Goal: Task Accomplishment & Management: Use online tool/utility

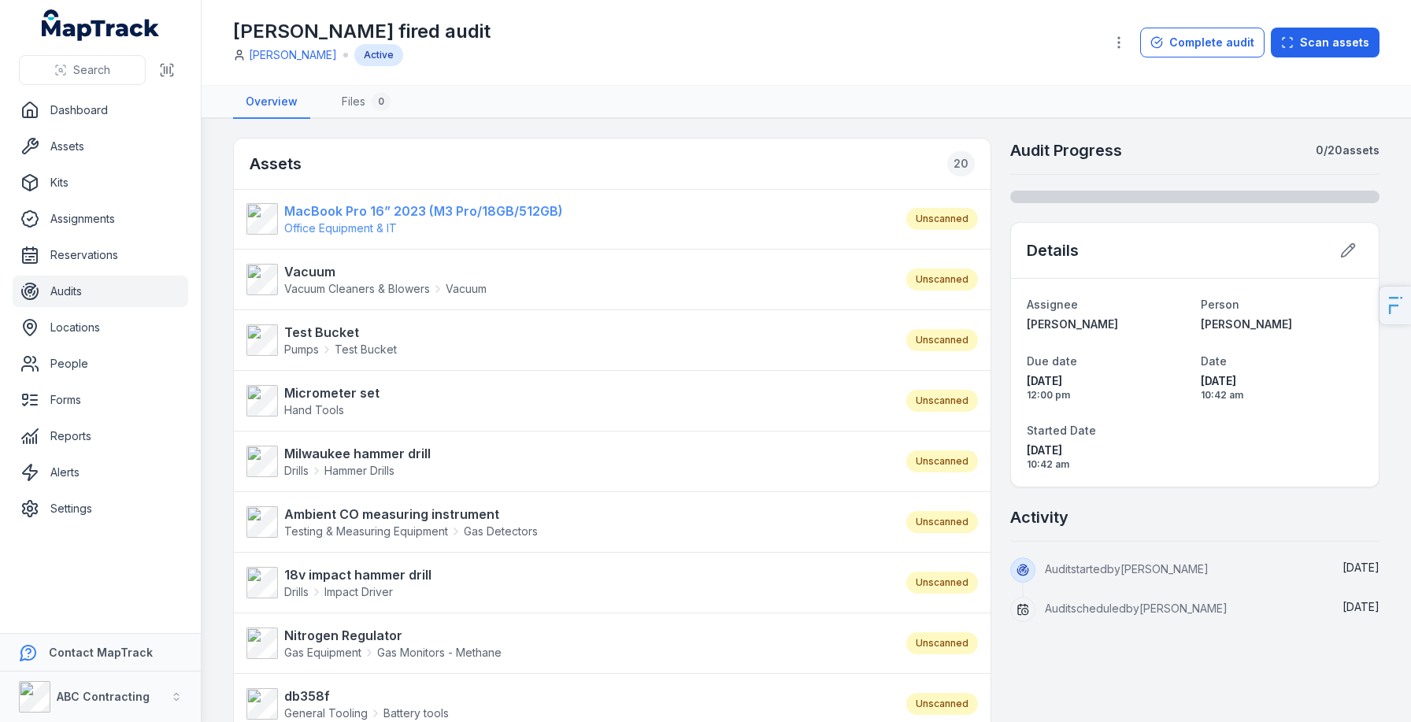
click at [393, 221] on span "Office Equipment & IT" at bounding box center [423, 228] width 279 height 16
click at [318, 278] on strong "Vacuum" at bounding box center [385, 271] width 202 height 19
click at [318, 333] on strong "Test Bucket" at bounding box center [340, 332] width 113 height 19
click at [78, 512] on link "Settings" at bounding box center [101, 508] width 176 height 31
click at [393, 47] on div "Jarrod fired audit Jarrod Milford Active" at bounding box center [662, 42] width 858 height 47
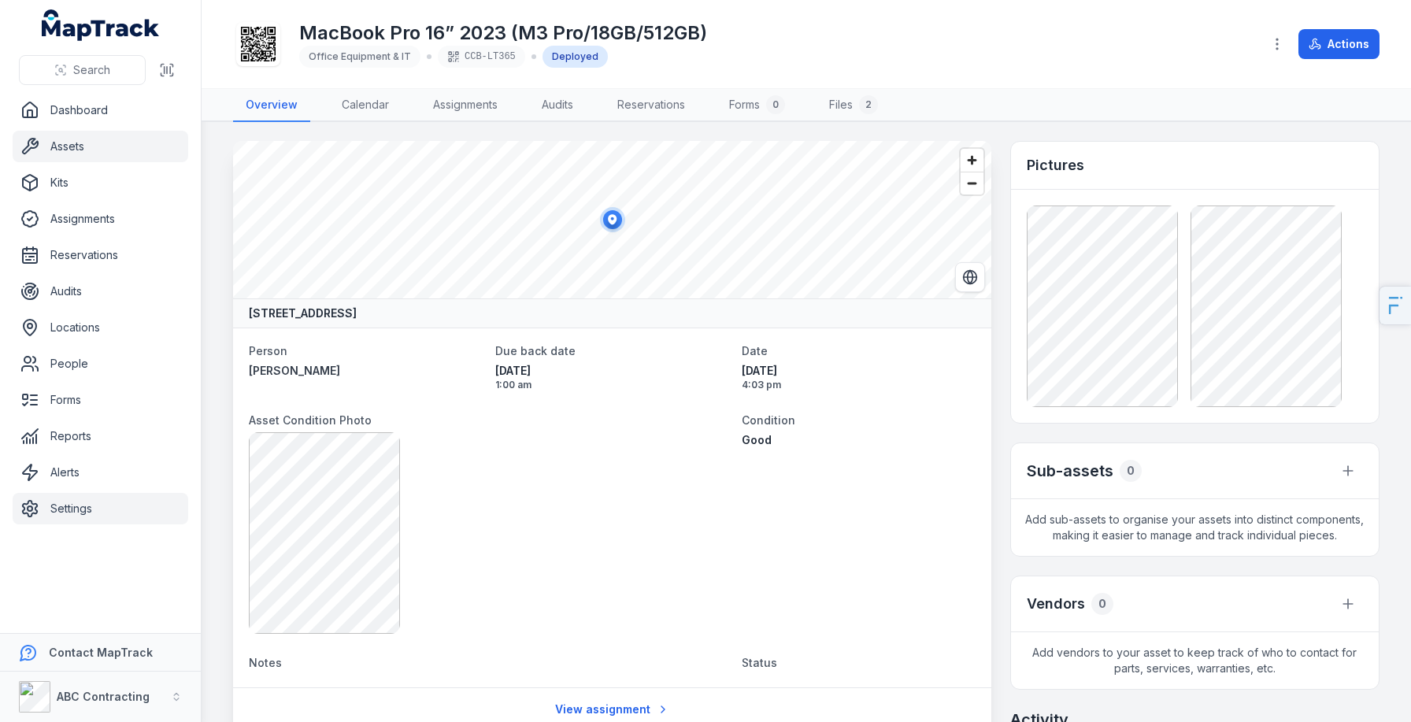
click at [113, 508] on link "Settings" at bounding box center [101, 508] width 176 height 31
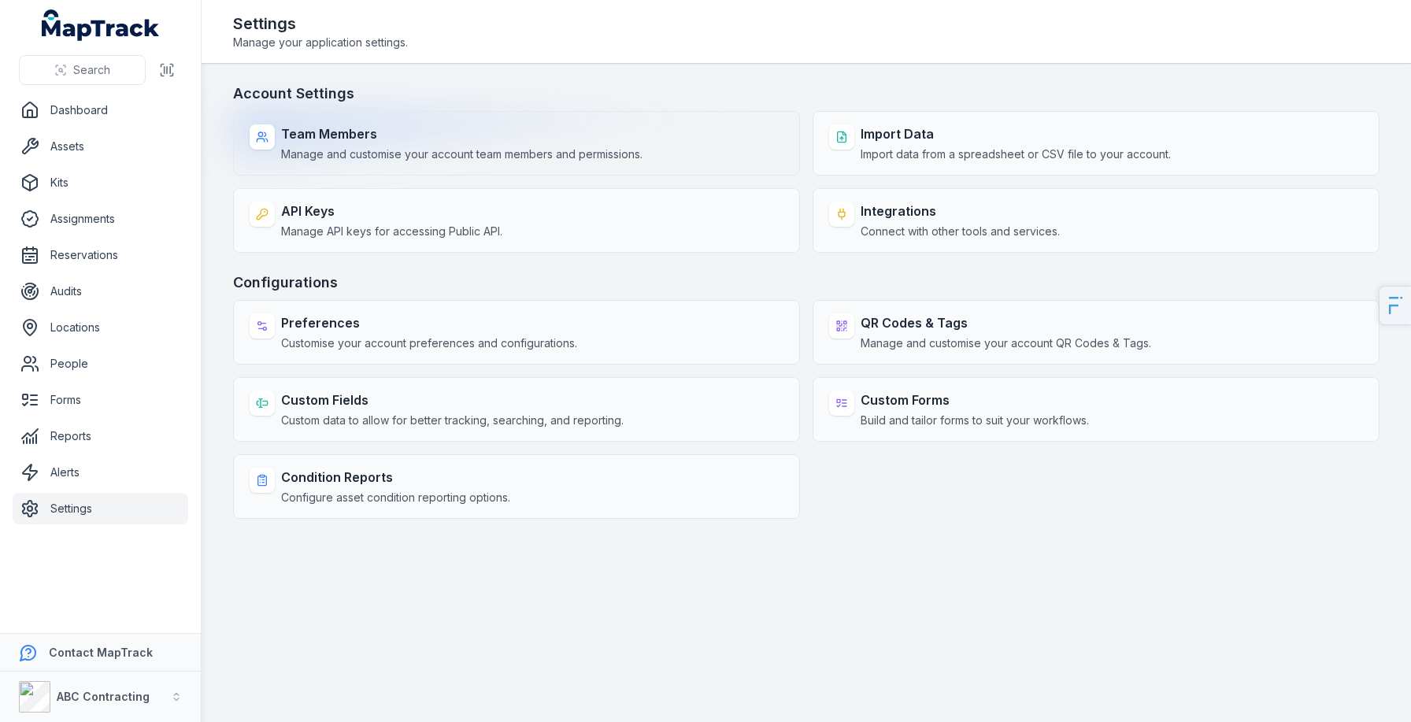
click at [488, 156] on span "Manage and customise your account team members and permissions." at bounding box center [461, 154] width 361 height 16
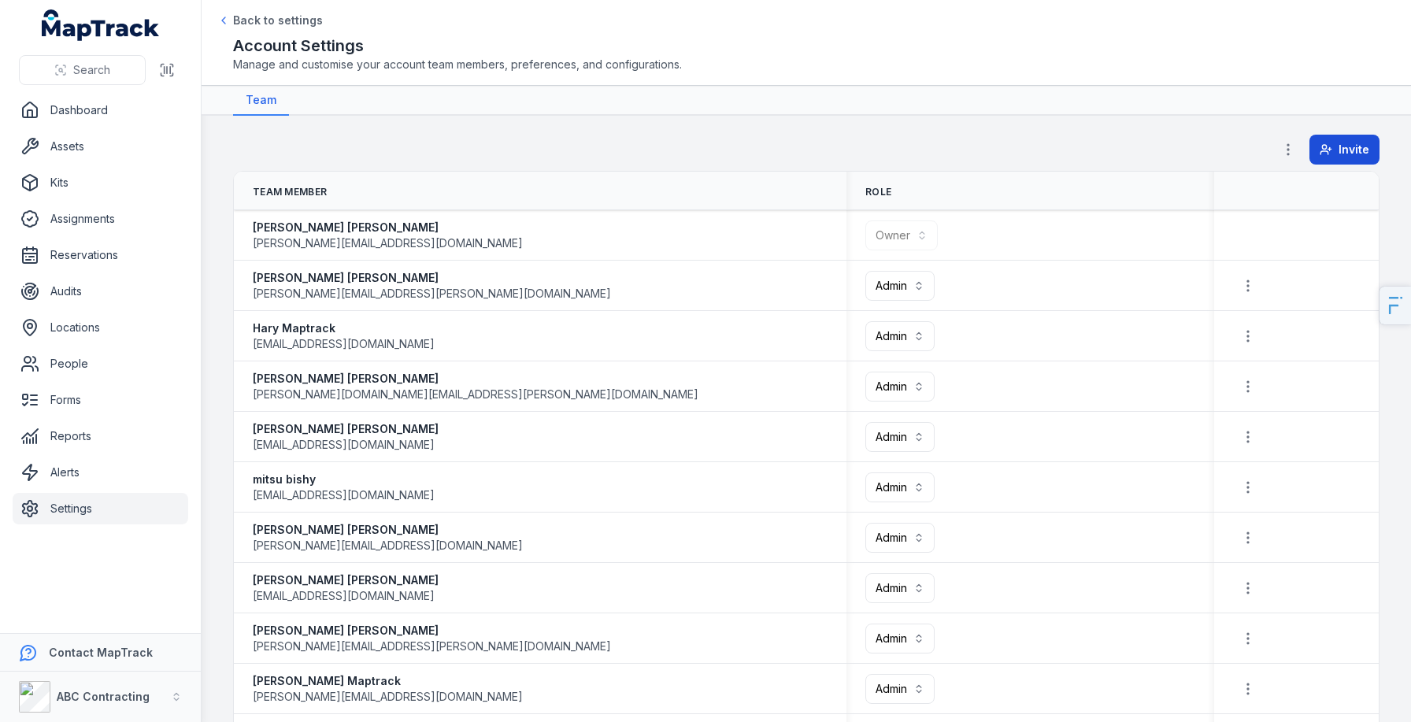
click at [1331, 149] on line at bounding box center [1329, 149] width 3 height 0
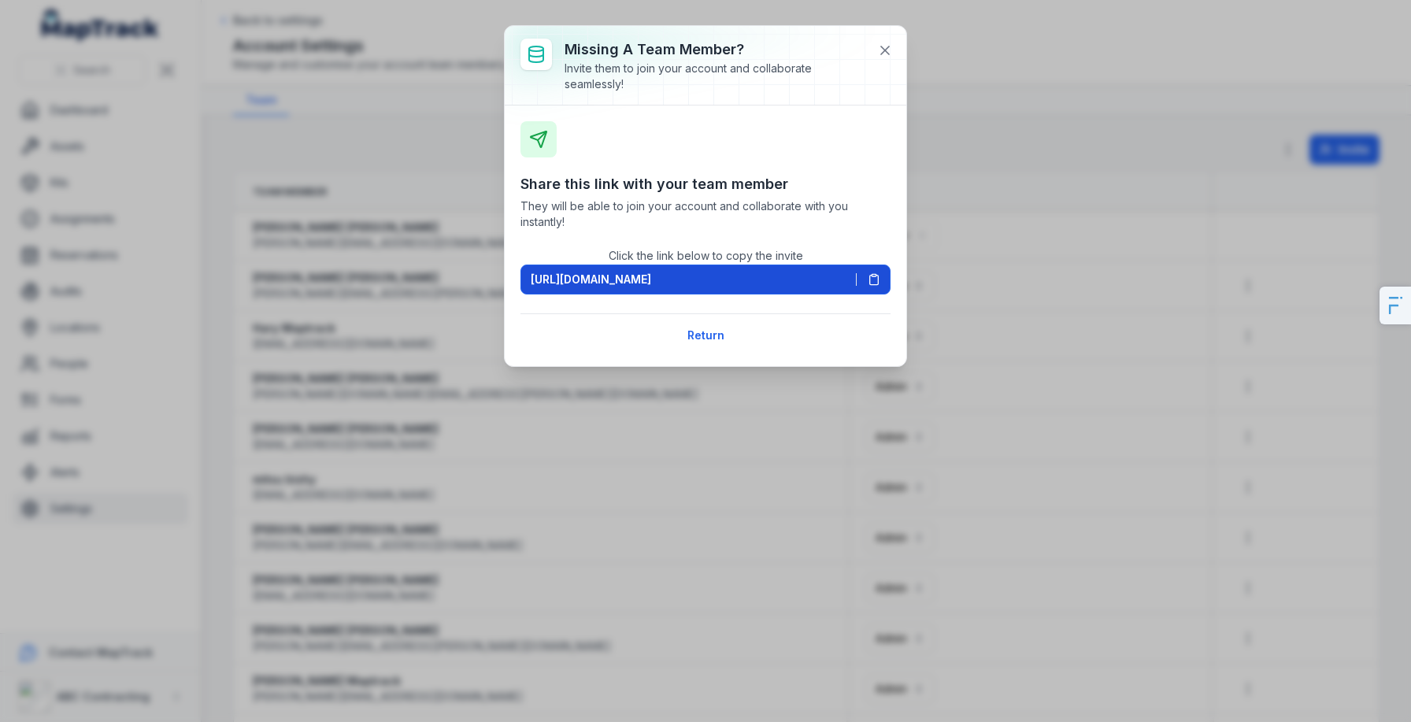
click at [598, 279] on span "https://app.maptrack.com/invite/RytNDGKEaRDGTvspX7rJNnGa8ARiOJs7FaMFWo" at bounding box center [591, 280] width 120 height 16
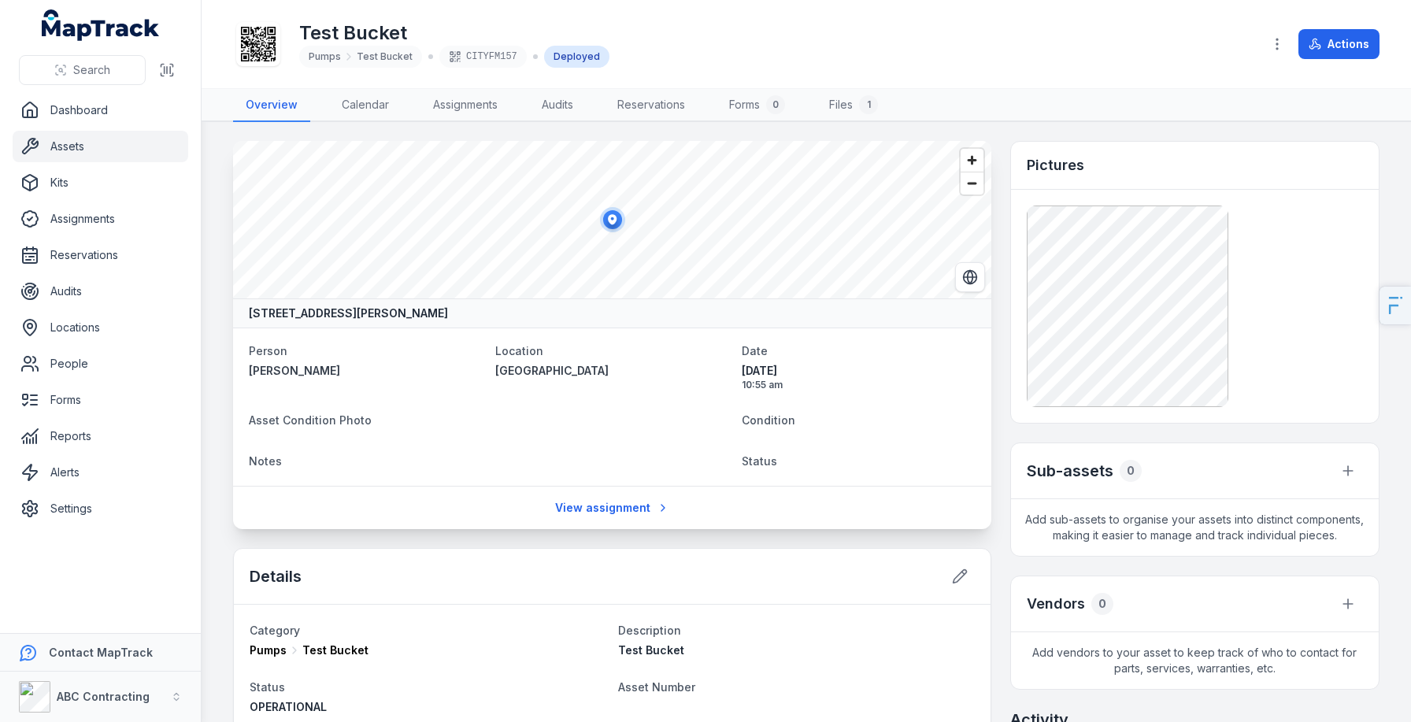
click at [120, 154] on link "Assets" at bounding box center [101, 146] width 176 height 31
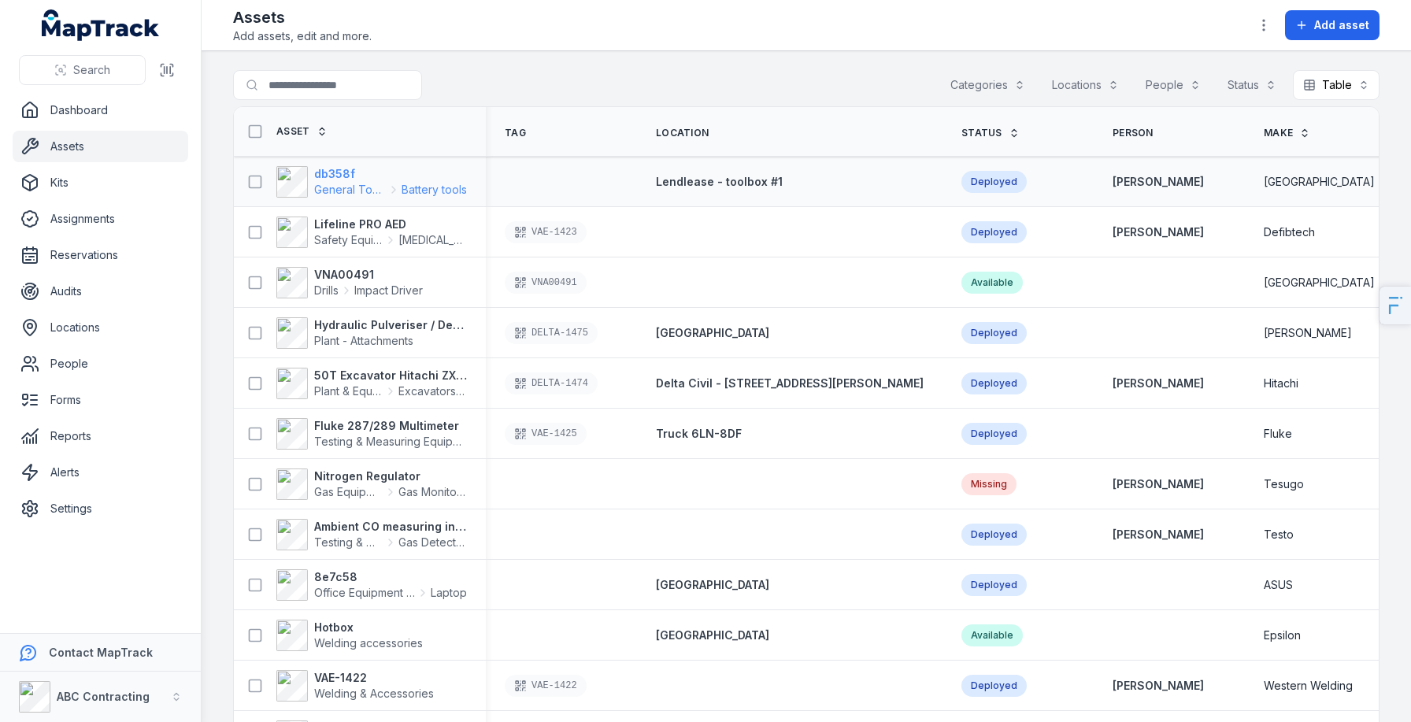
click at [334, 170] on strong "db358f" at bounding box center [390, 174] width 153 height 16
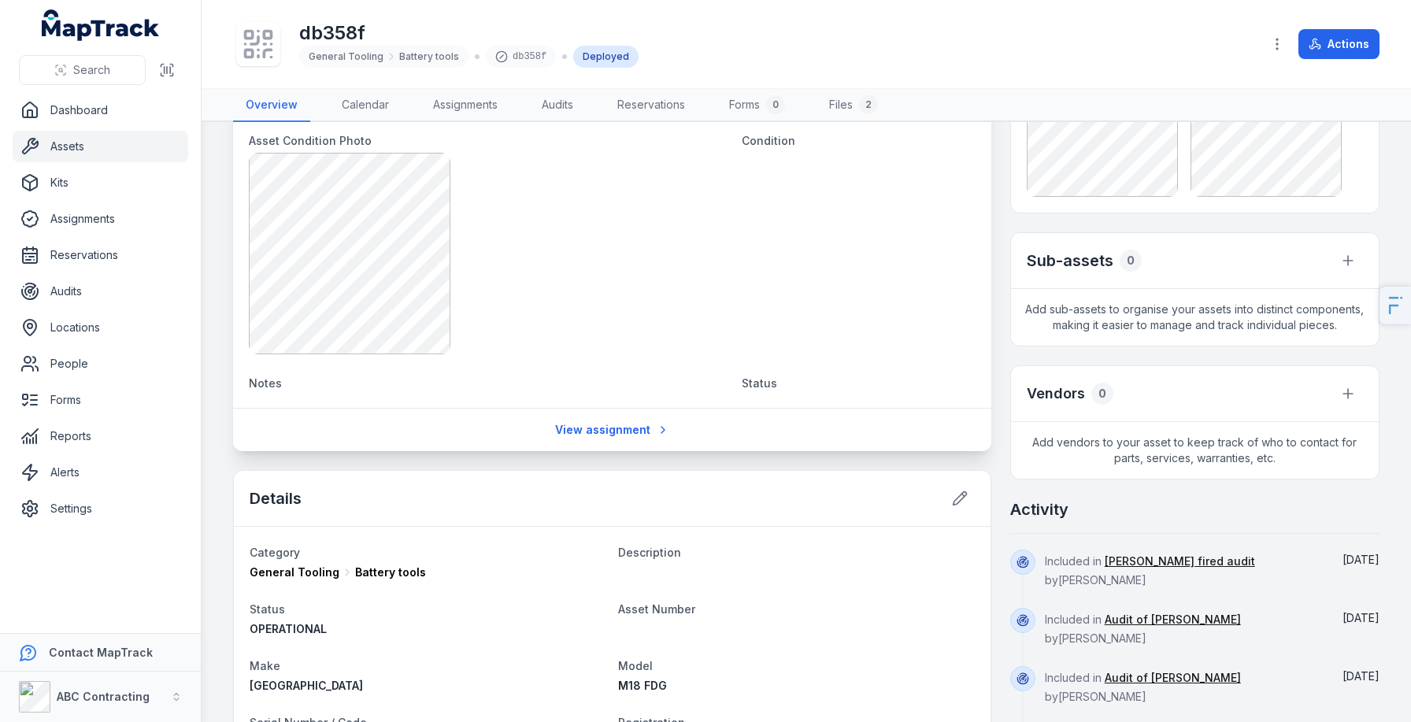
scroll to position [280, 0]
click at [1352, 401] on button at bounding box center [1348, 393] width 30 height 30
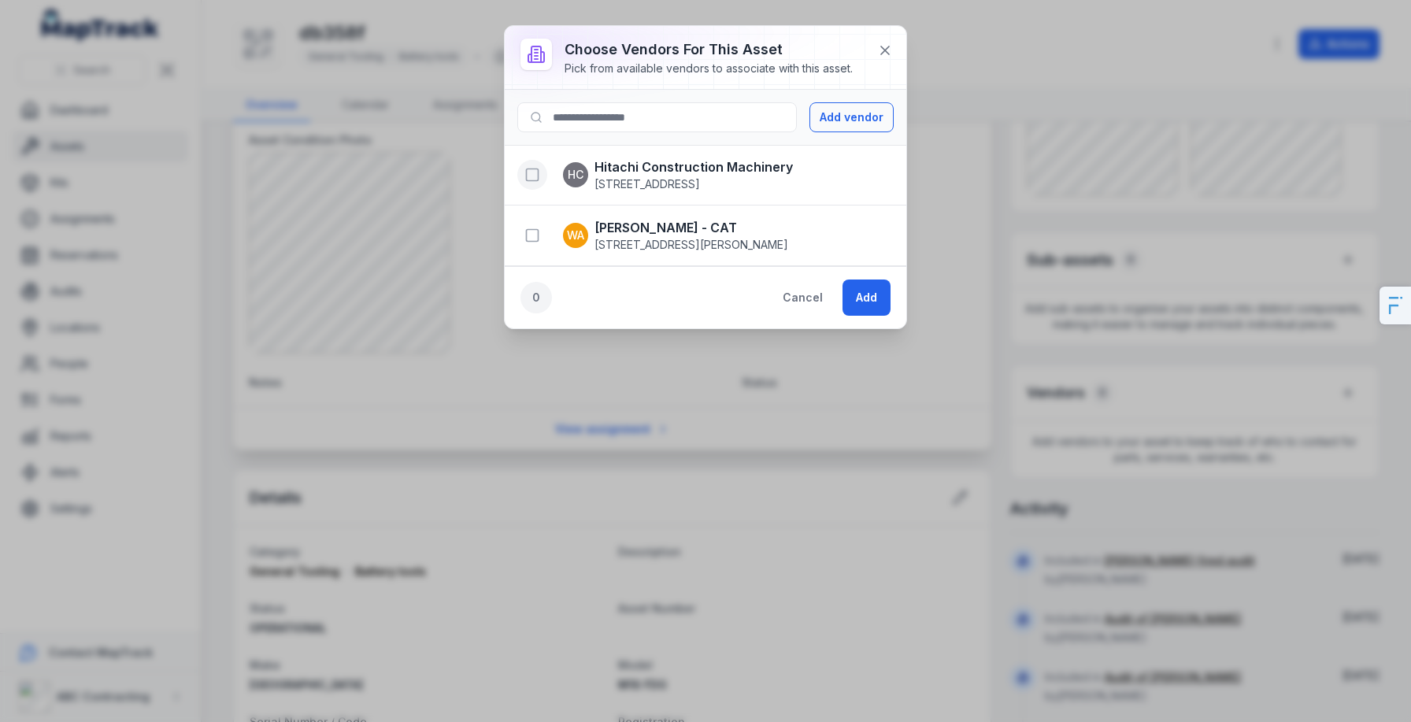
click at [536, 171] on icon "button" at bounding box center [532, 175] width 16 height 16
click at [852, 298] on button "Add" at bounding box center [866, 297] width 48 height 36
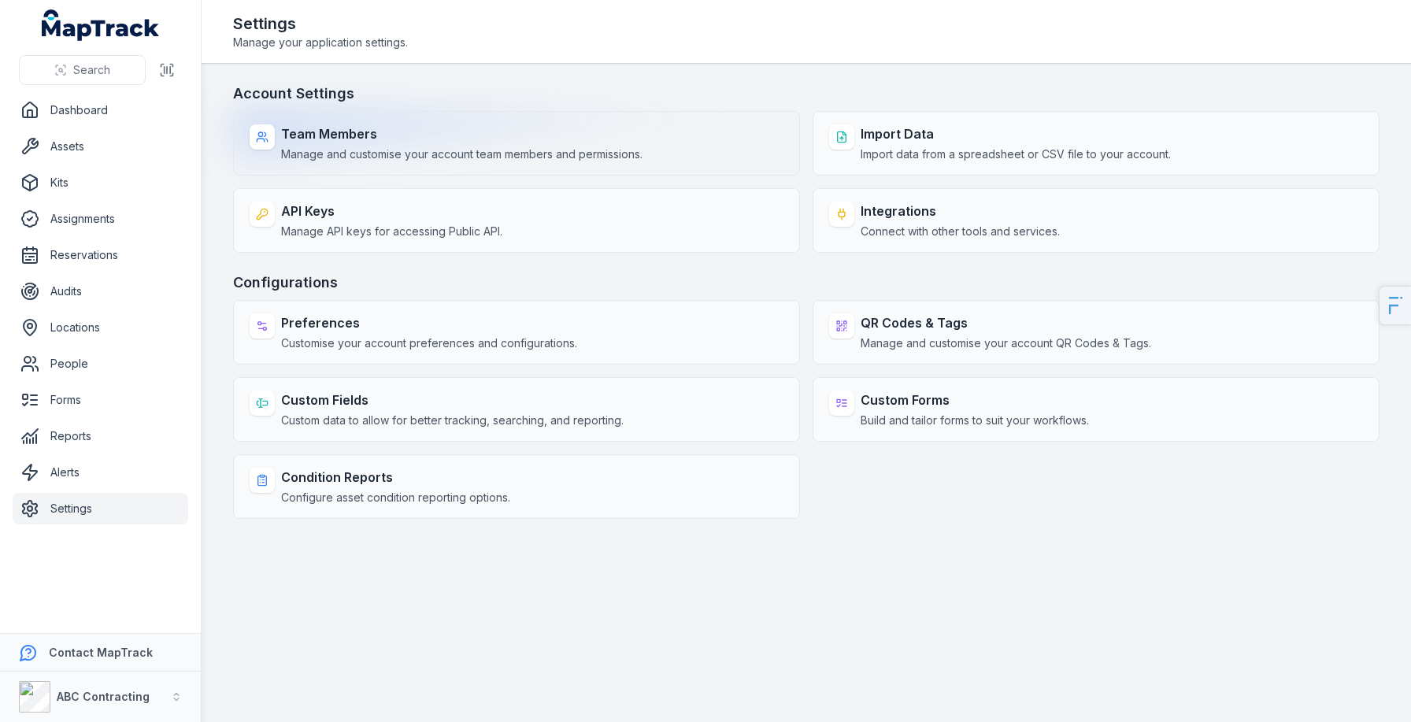
click at [421, 160] on span "Manage and customise your account team members and permissions." at bounding box center [461, 154] width 361 height 16
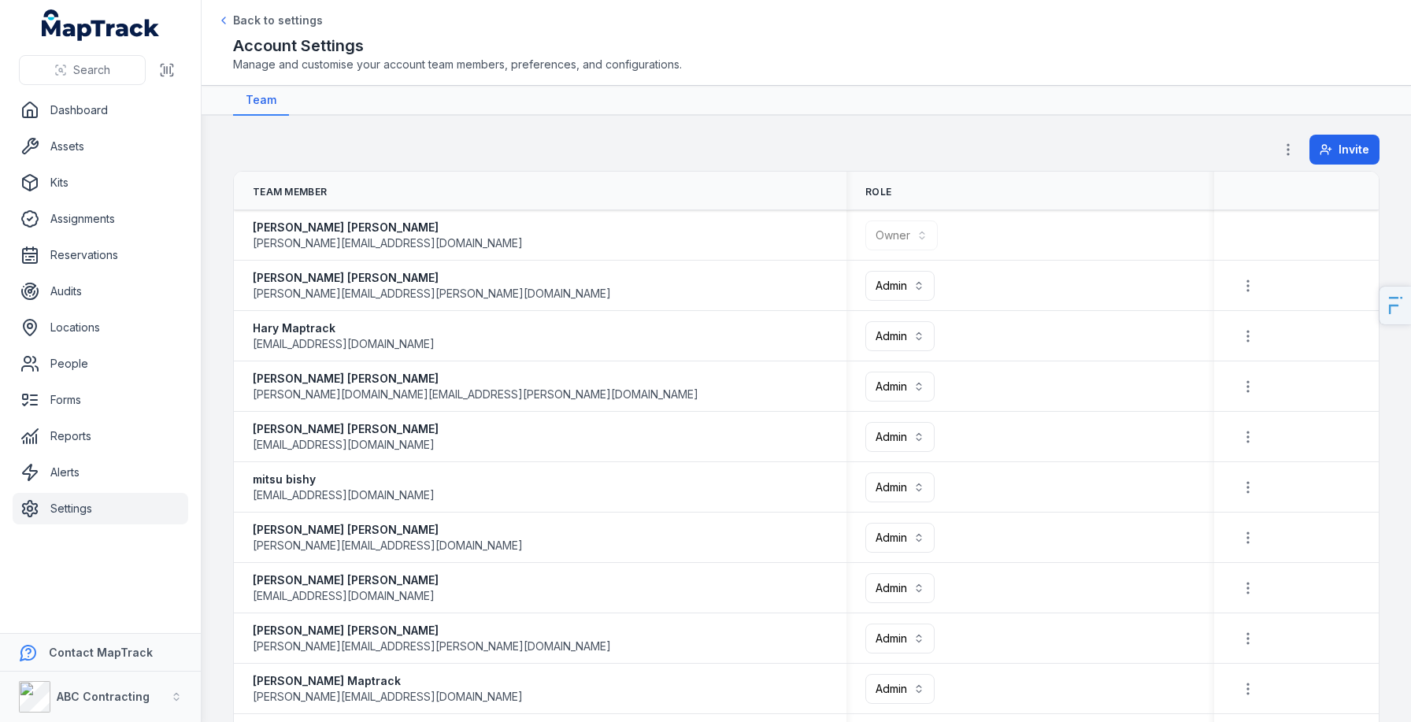
scroll to position [1156, 0]
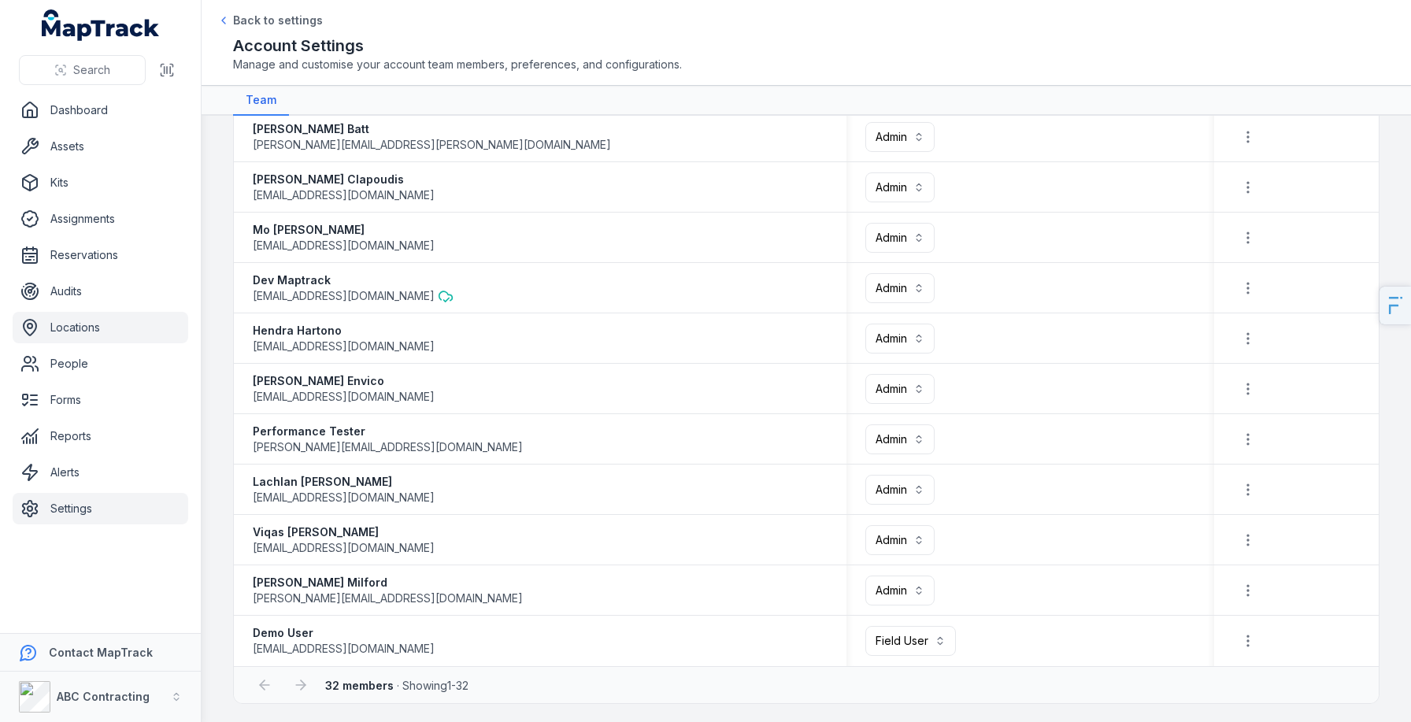
click at [109, 335] on link "Locations" at bounding box center [101, 327] width 176 height 31
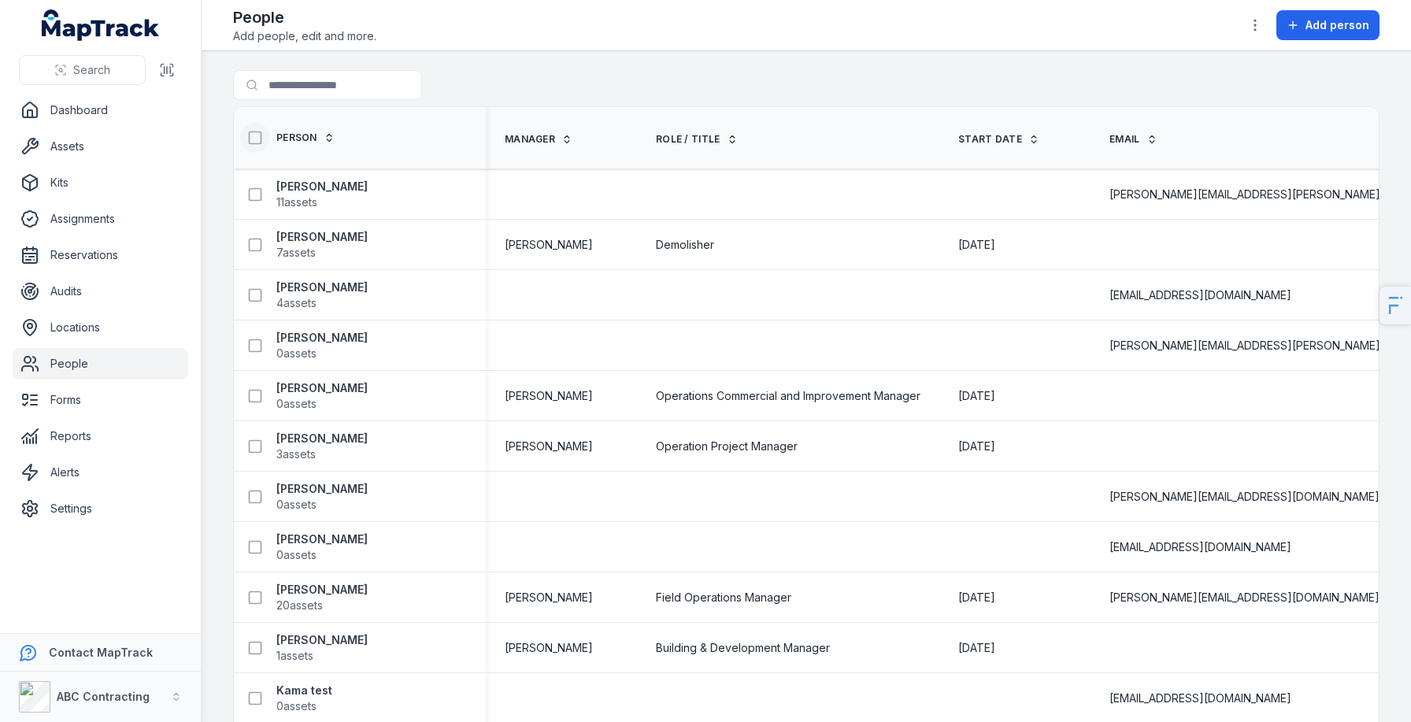
click at [254, 143] on rect at bounding box center [256, 138] width 12 height 12
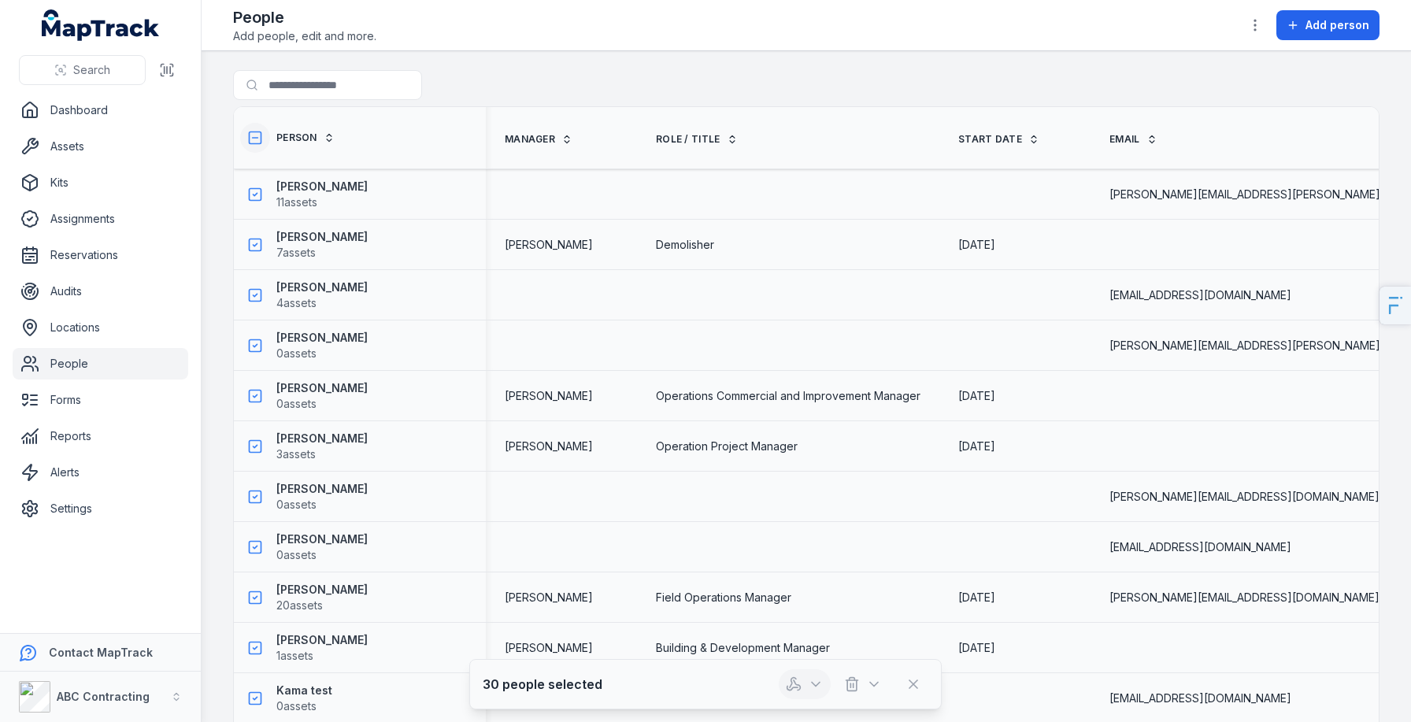
click at [806, 682] on button "button" at bounding box center [804, 684] width 52 height 30
click at [63, 482] on div "Search Dashboard Assets Kits Assignments Reservations Audits Locations People F…" at bounding box center [705, 361] width 1411 height 722
click at [82, 477] on link "Alerts" at bounding box center [101, 472] width 176 height 31
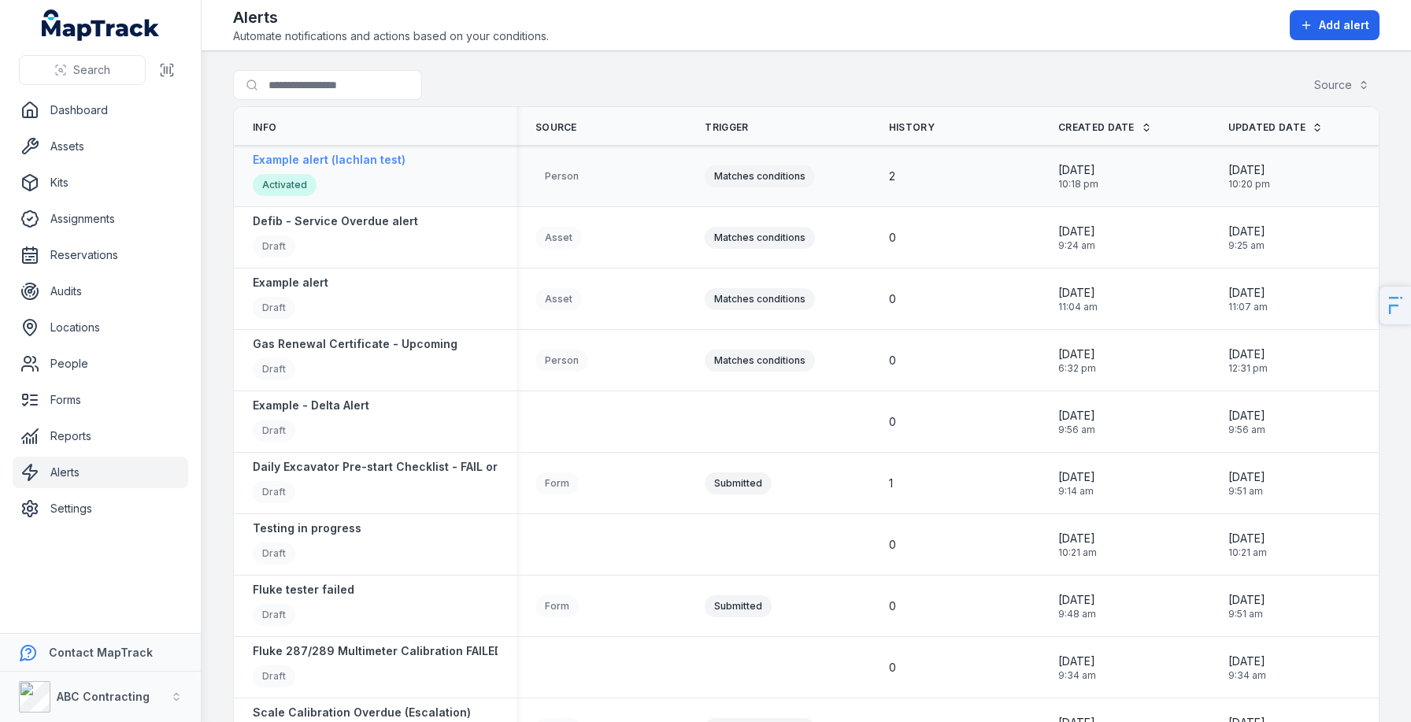
click at [341, 166] on strong "Example alert (lachlan test)" at bounding box center [329, 160] width 153 height 16
click at [1337, 26] on span "Add alert" at bounding box center [1343, 25] width 50 height 16
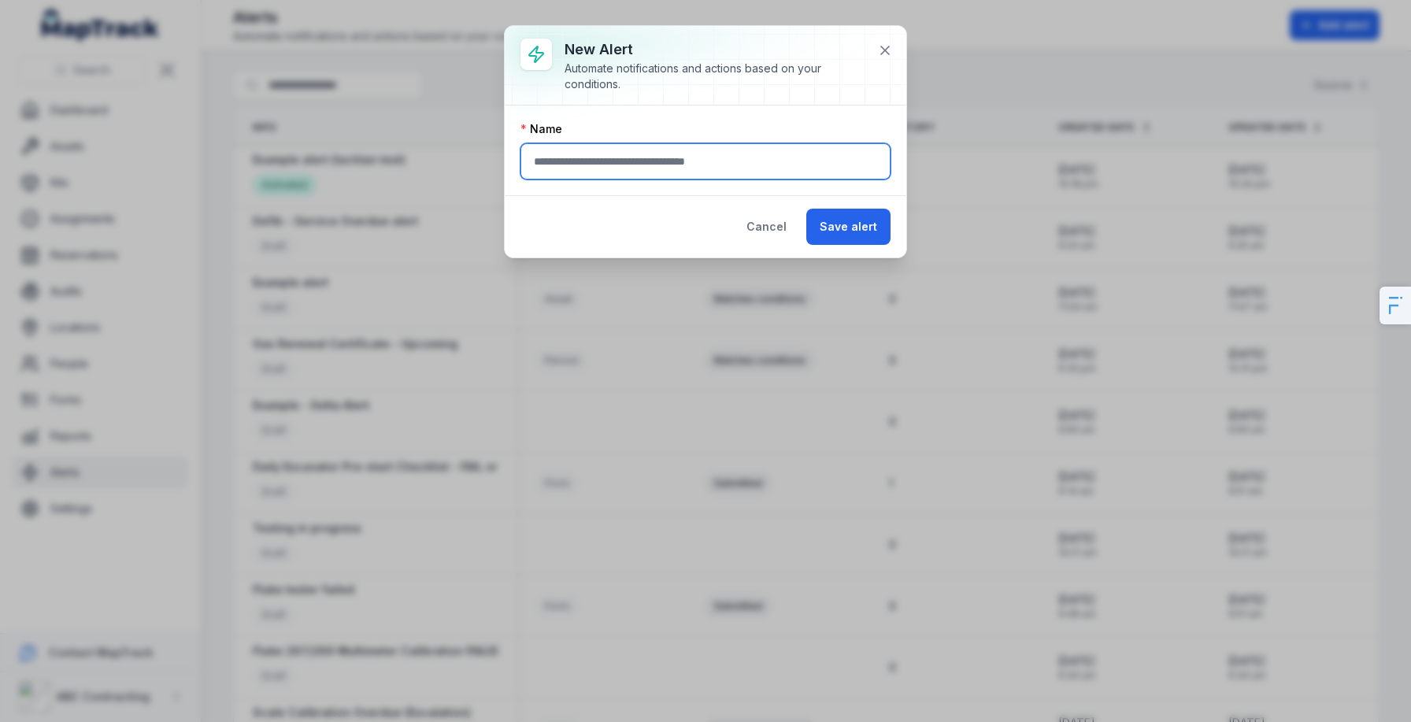
click at [609, 165] on input "text" at bounding box center [705, 161] width 370 height 36
type input "*******"
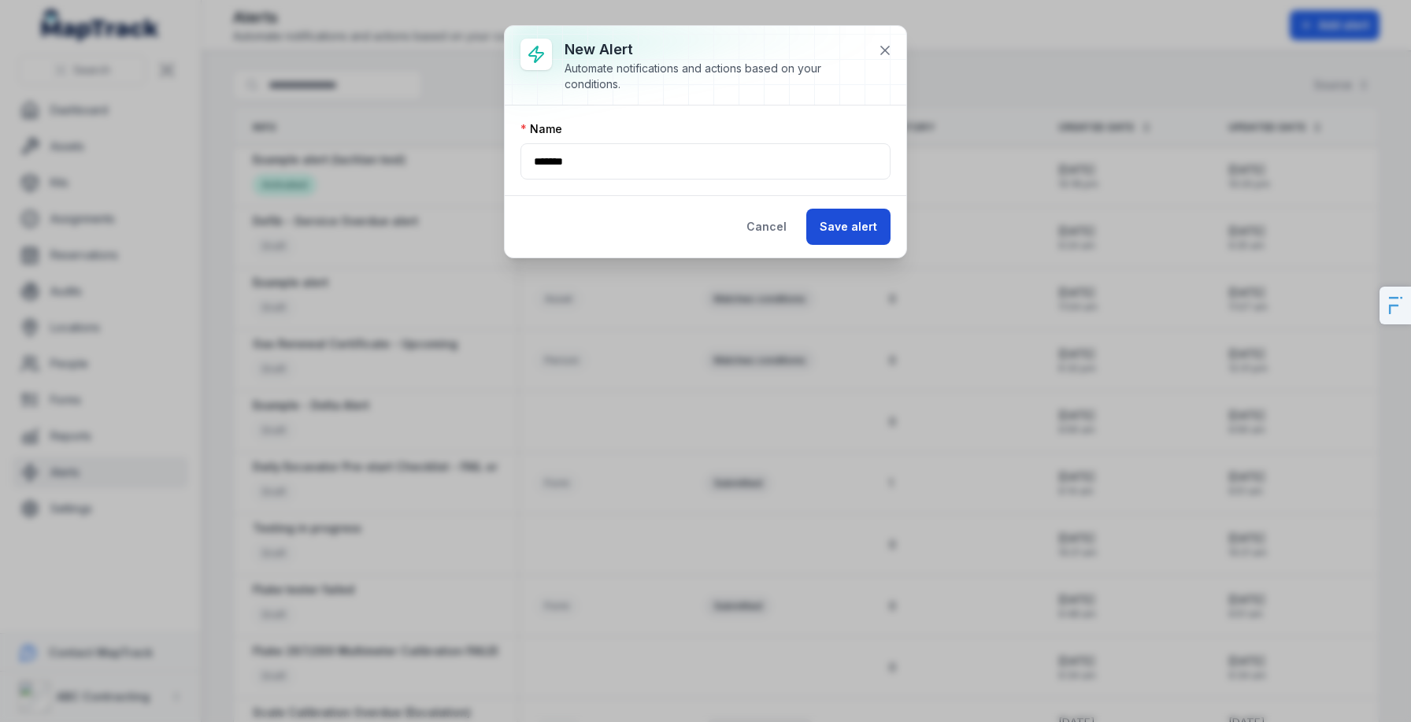
click at [879, 219] on button "Save alert" at bounding box center [848, 227] width 84 height 36
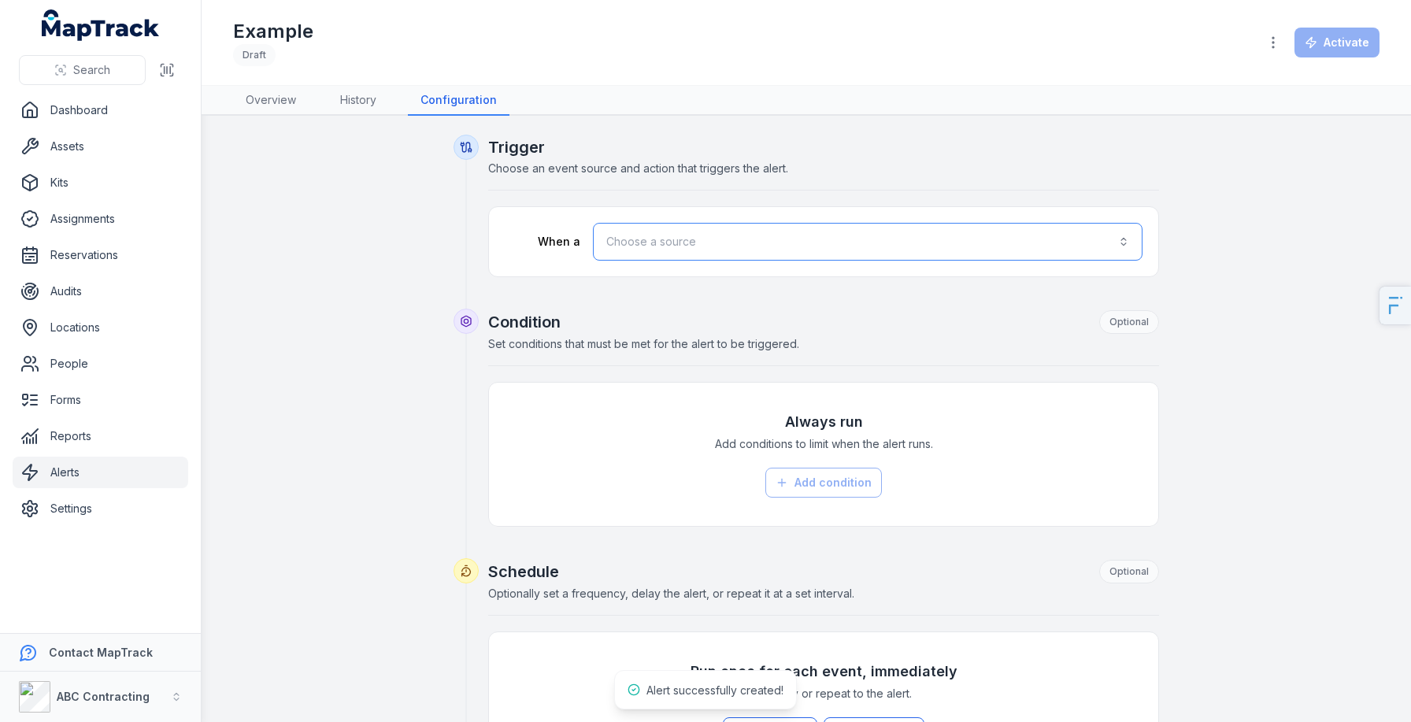
click at [649, 234] on button "Choose a source" at bounding box center [867, 242] width 549 height 38
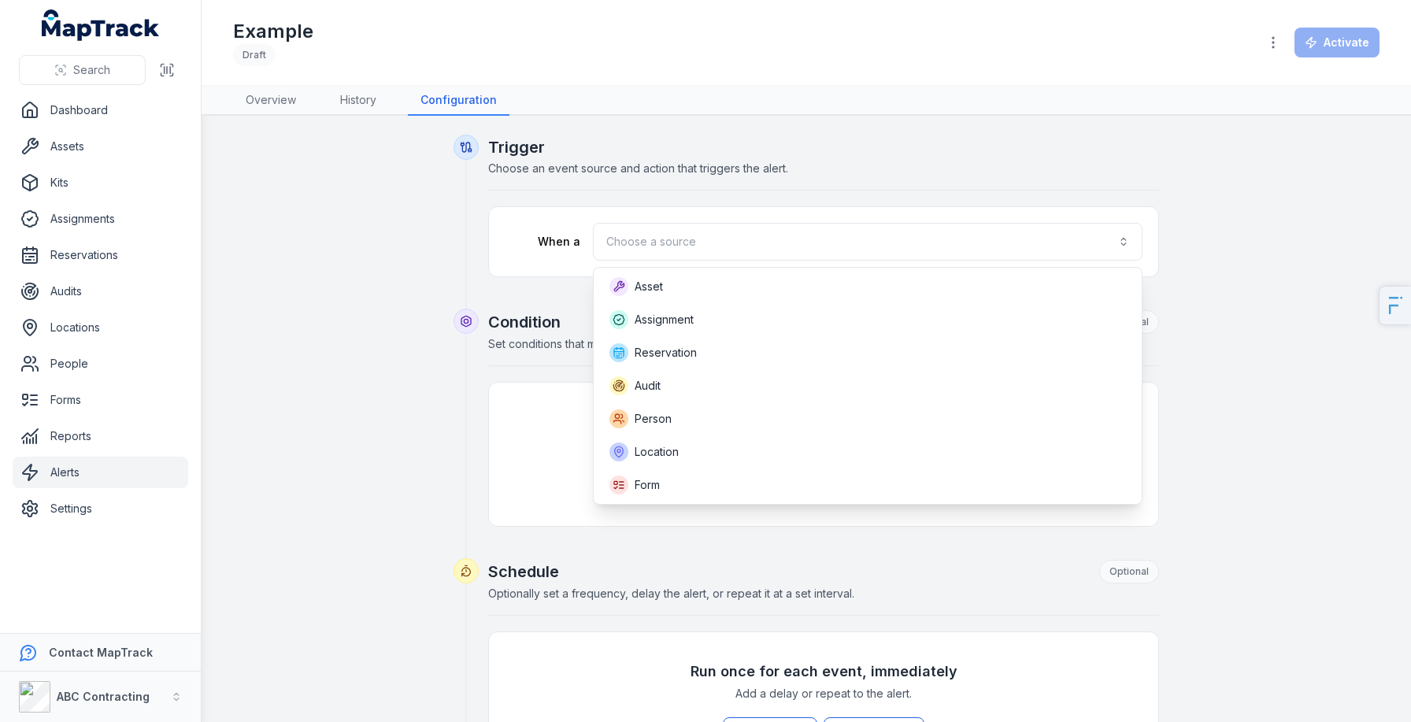
click at [50, 103] on div "Search Dashboard Assets Kits Assignments Reservations Audits Locations People F…" at bounding box center [705, 361] width 1411 height 722
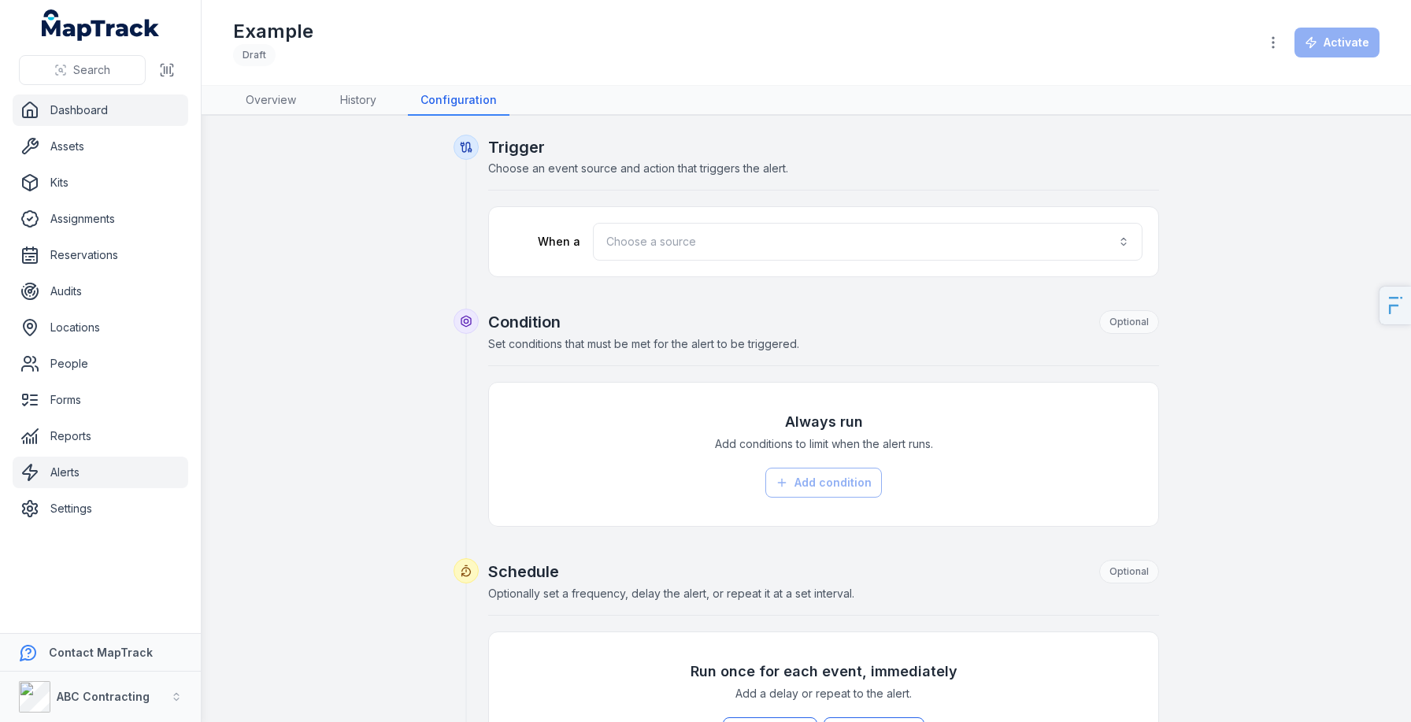
click at [67, 104] on link "Dashboard" at bounding box center [101, 109] width 176 height 31
click at [65, 120] on link "Dashboard" at bounding box center [101, 109] width 176 height 31
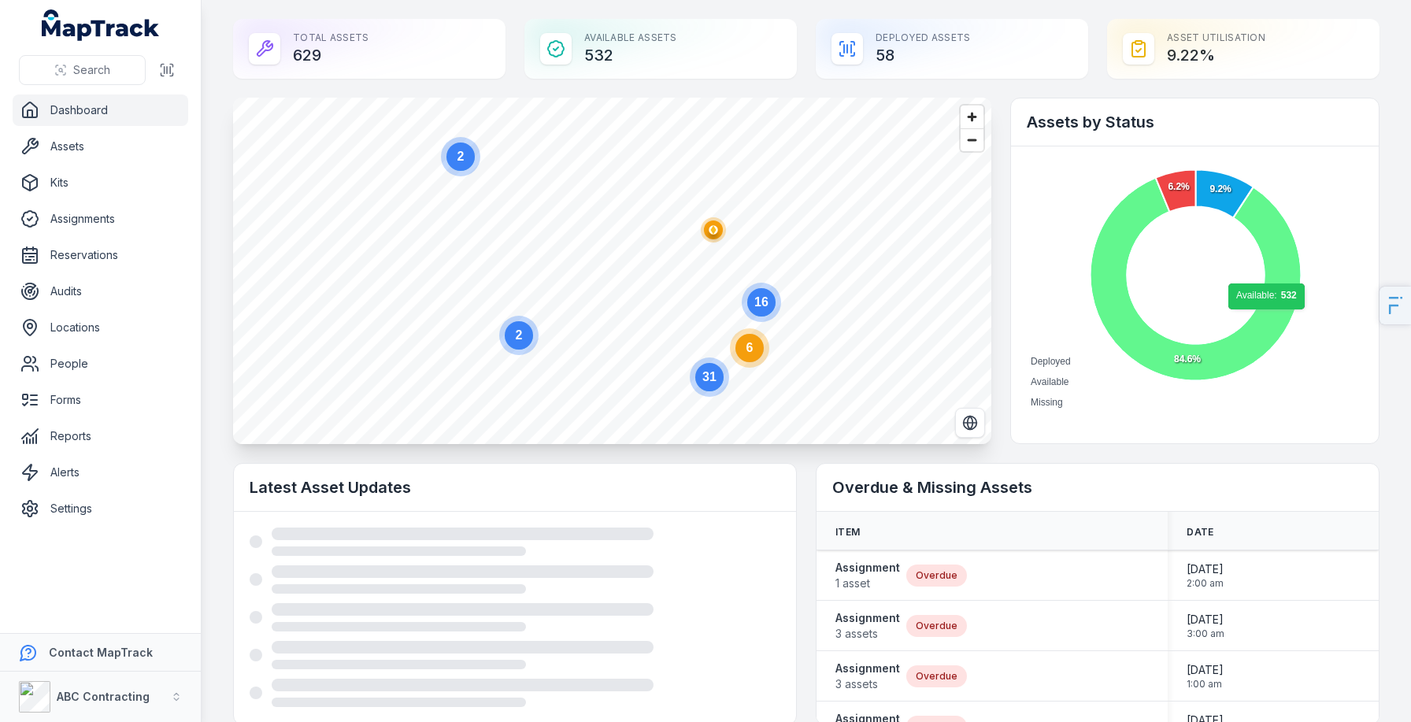
click at [1267, 317] on icon at bounding box center [1194, 279] width 211 height 203
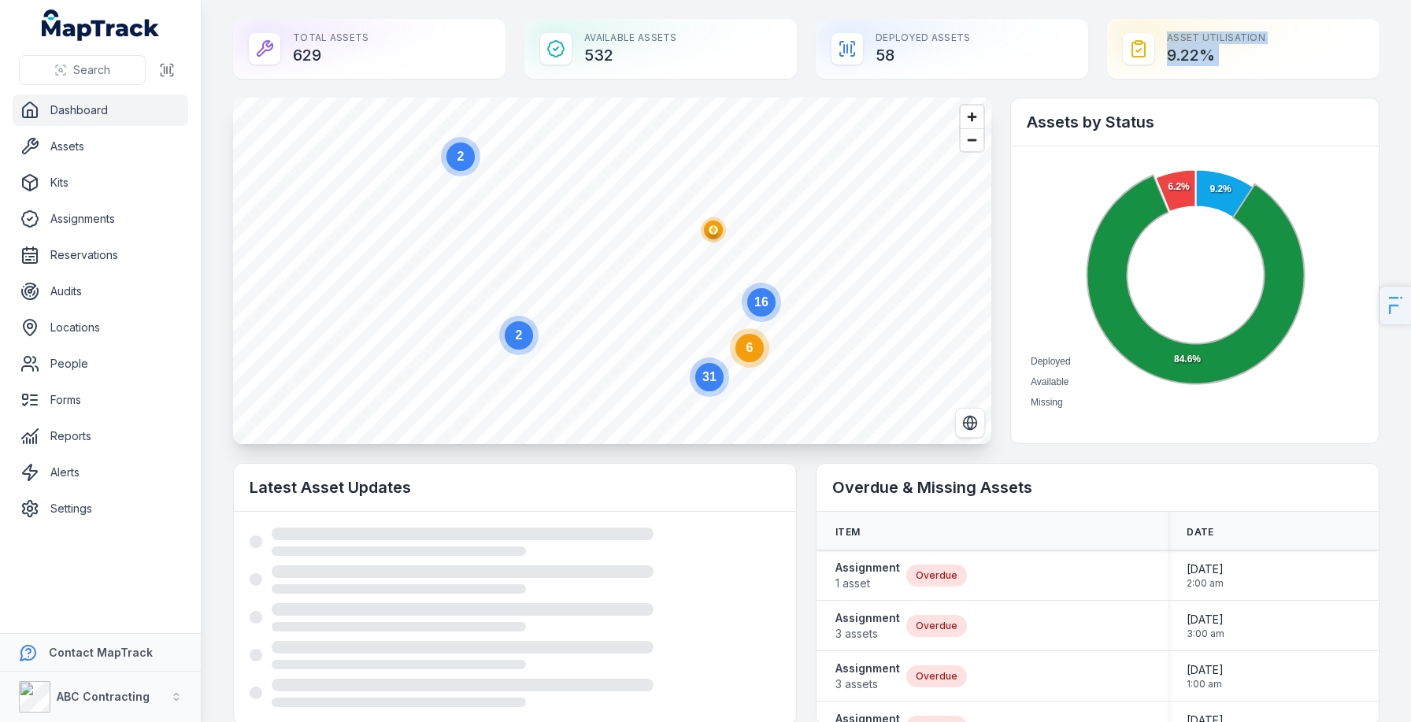
drag, startPoint x: 1239, startPoint y: 49, endPoint x: 1242, endPoint y: 89, distance: 40.3
click at [1205, 65] on div "Asset utilisation 9.22 %" at bounding box center [1243, 49] width 272 height 60
click at [1178, 50] on div "Asset utilisation 9.22 %" at bounding box center [1243, 49] width 272 height 60
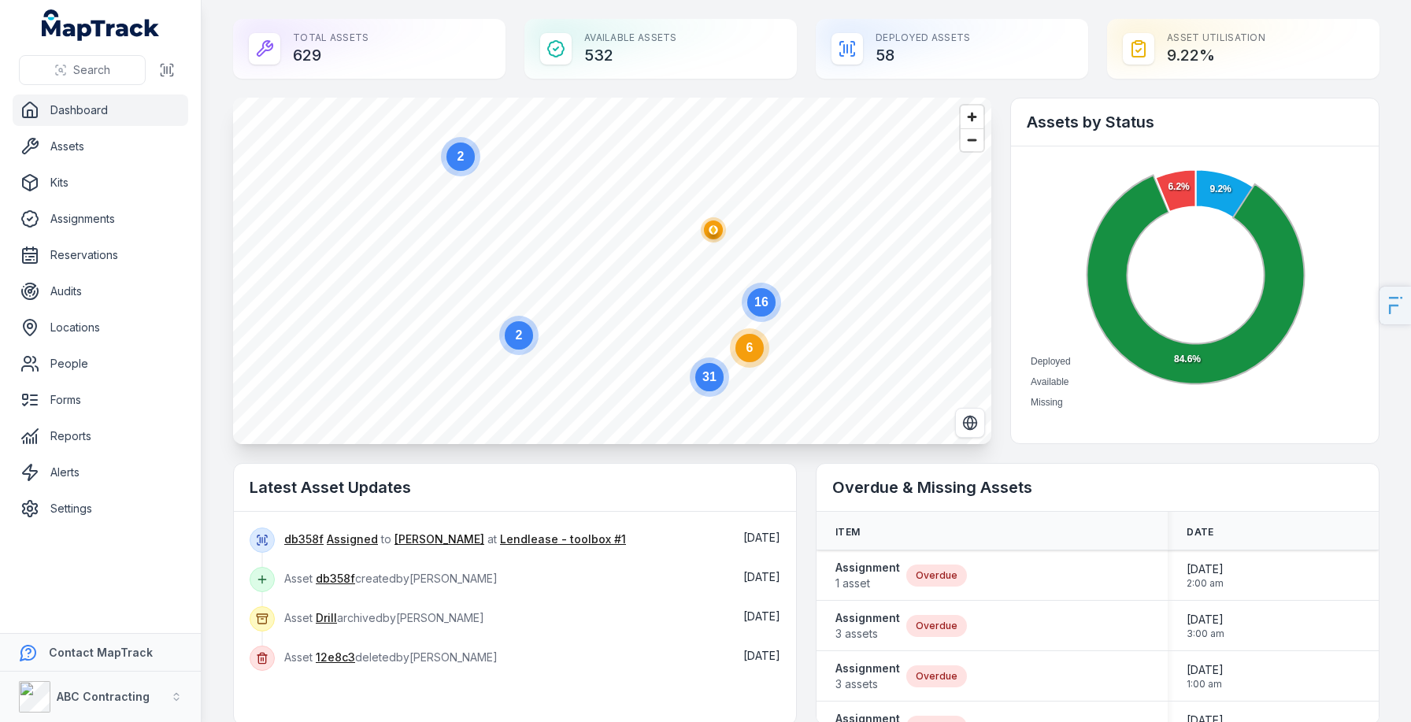
drag, startPoint x: 1170, startPoint y: 51, endPoint x: 1274, endPoint y: 54, distance: 104.0
click at [1274, 54] on div "Asset utilisation 9.22 %" at bounding box center [1243, 49] width 272 height 60
click at [966, 113] on span "Zoom in" at bounding box center [971, 116] width 23 height 23
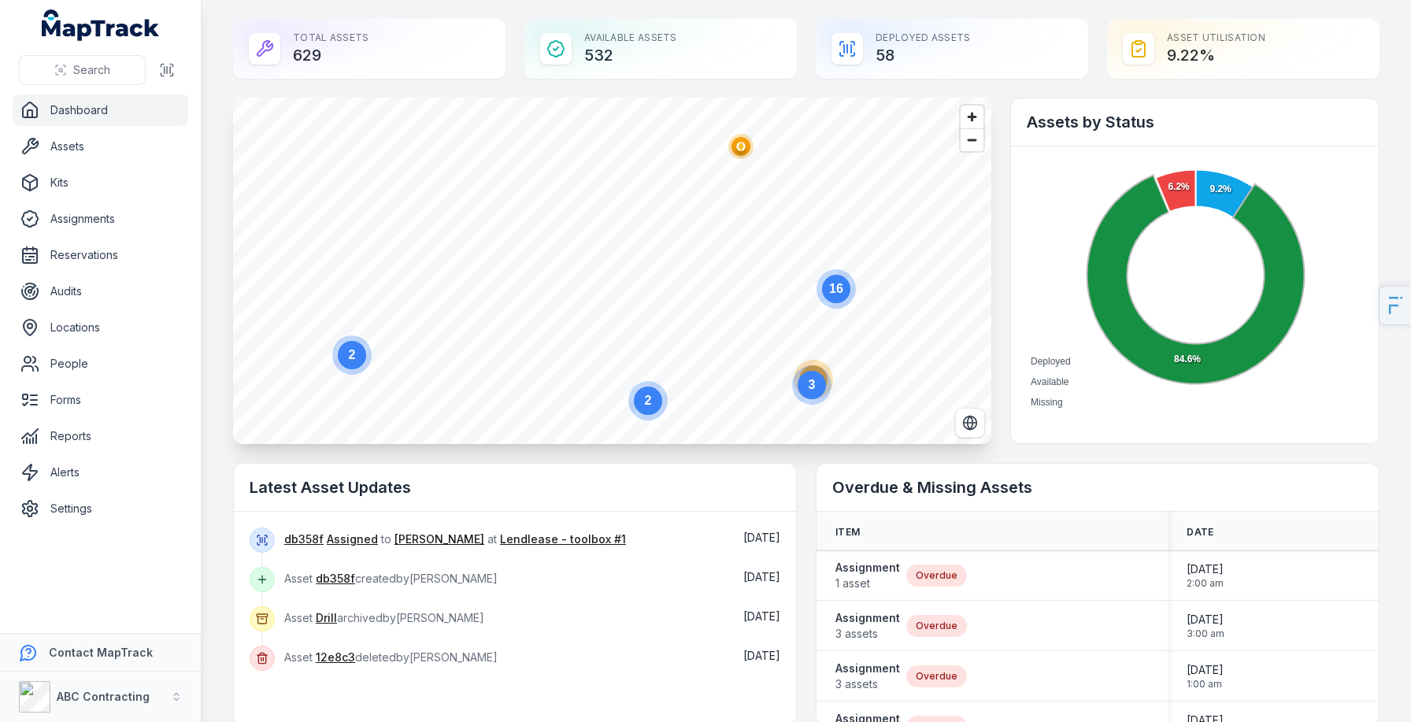
click at [1159, 98] on div "Assets by Status" at bounding box center [1195, 122] width 368 height 48
click at [1168, 194] on icon at bounding box center [1175, 191] width 40 height 42
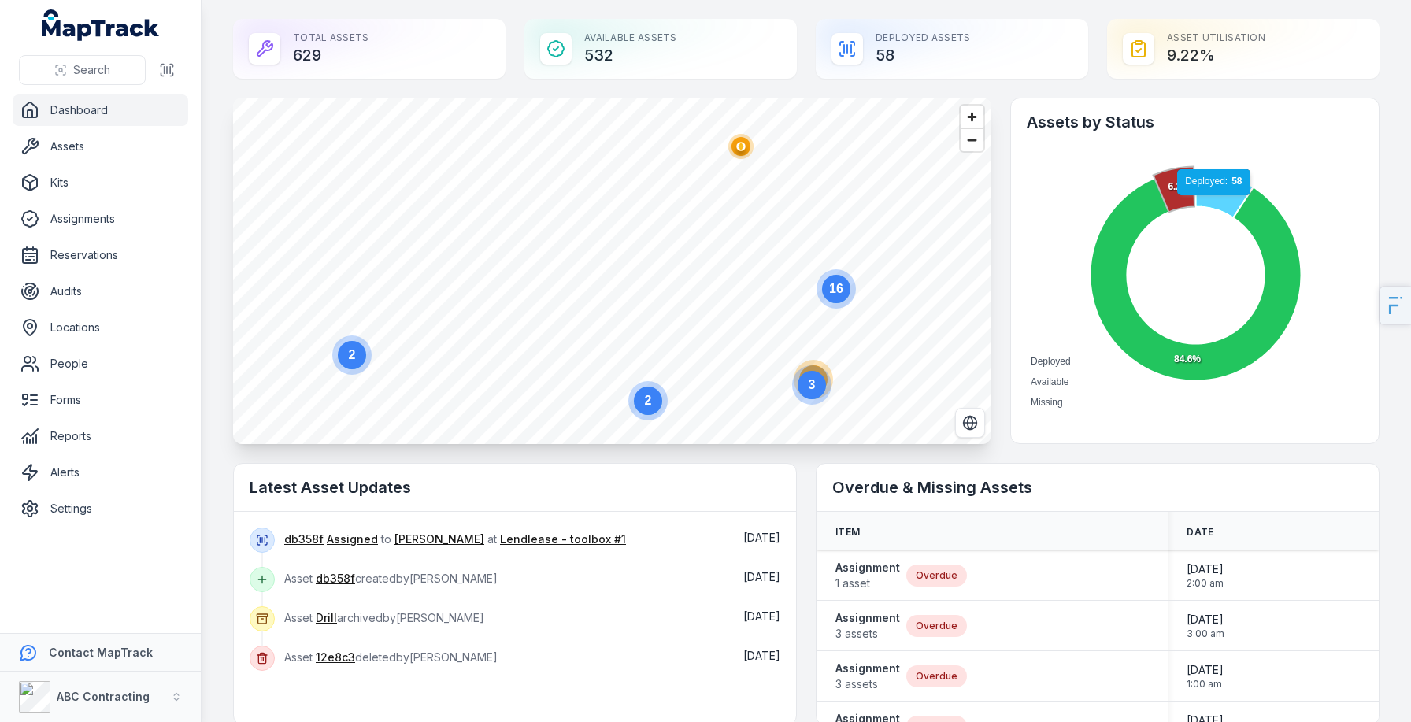
click at [1218, 204] on icon at bounding box center [1223, 194] width 57 height 48
click at [1327, 143] on div "Assets by Status" at bounding box center [1195, 122] width 368 height 48
click at [55, 146] on link "Assets" at bounding box center [101, 146] width 176 height 31
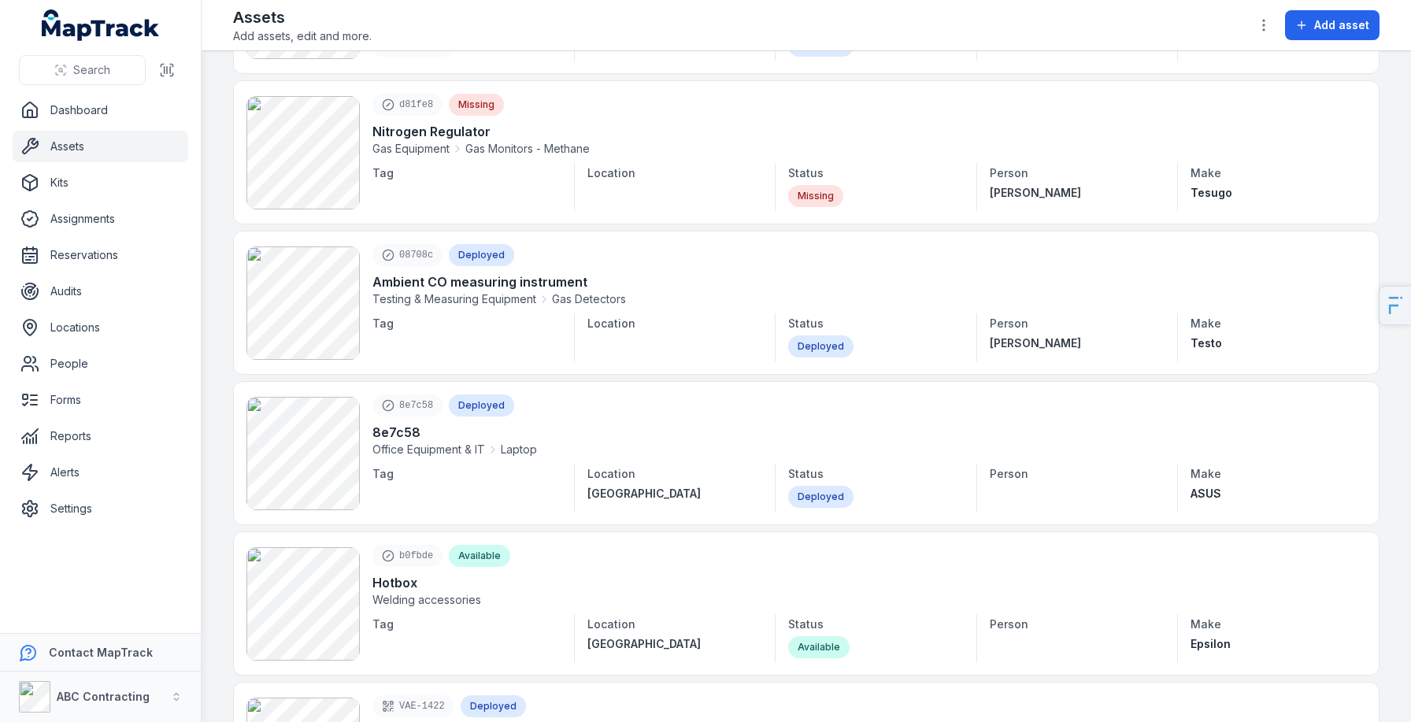
scroll to position [926, 0]
click at [209, 420] on main "Search for assets Categories Locations People Status List **** db358f Deployed …" at bounding box center [806, 386] width 1209 height 671
click at [55, 394] on link "Forms" at bounding box center [101, 399] width 176 height 31
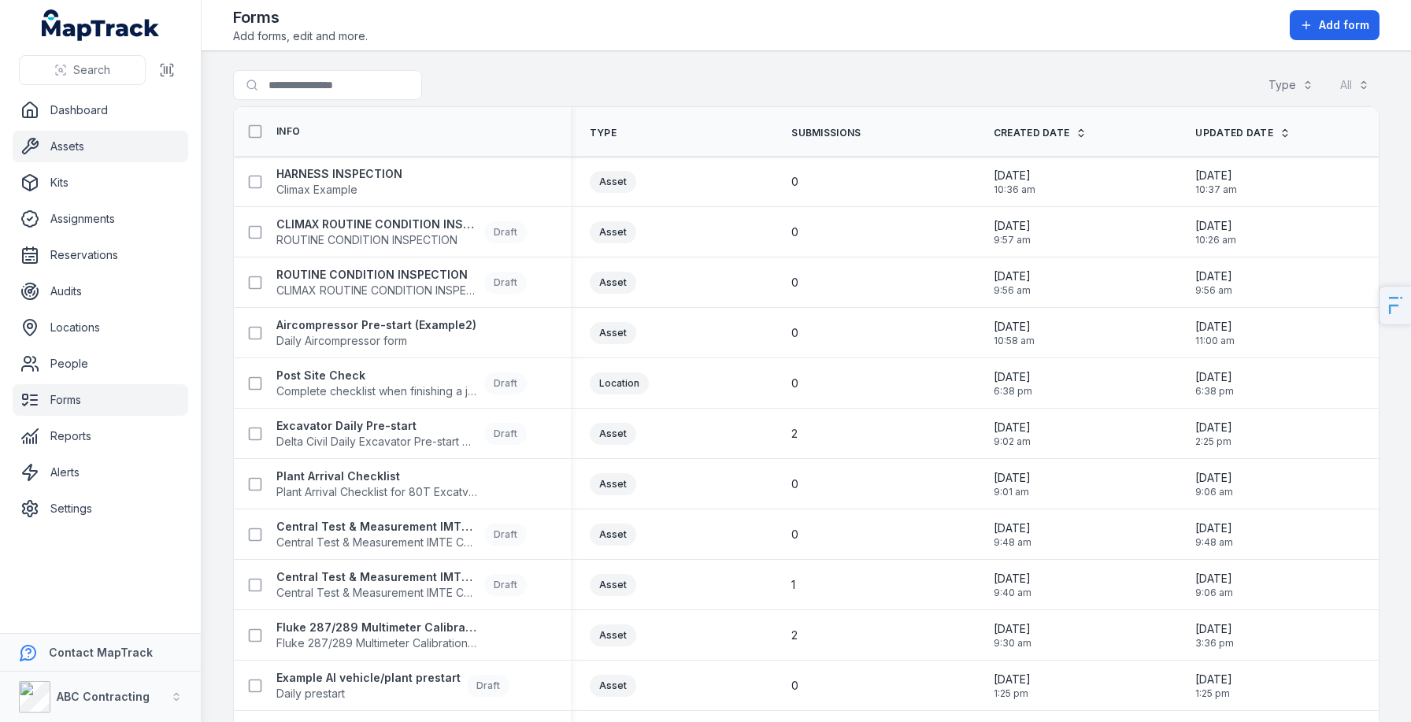
click at [132, 142] on link "Assets" at bounding box center [101, 146] width 176 height 31
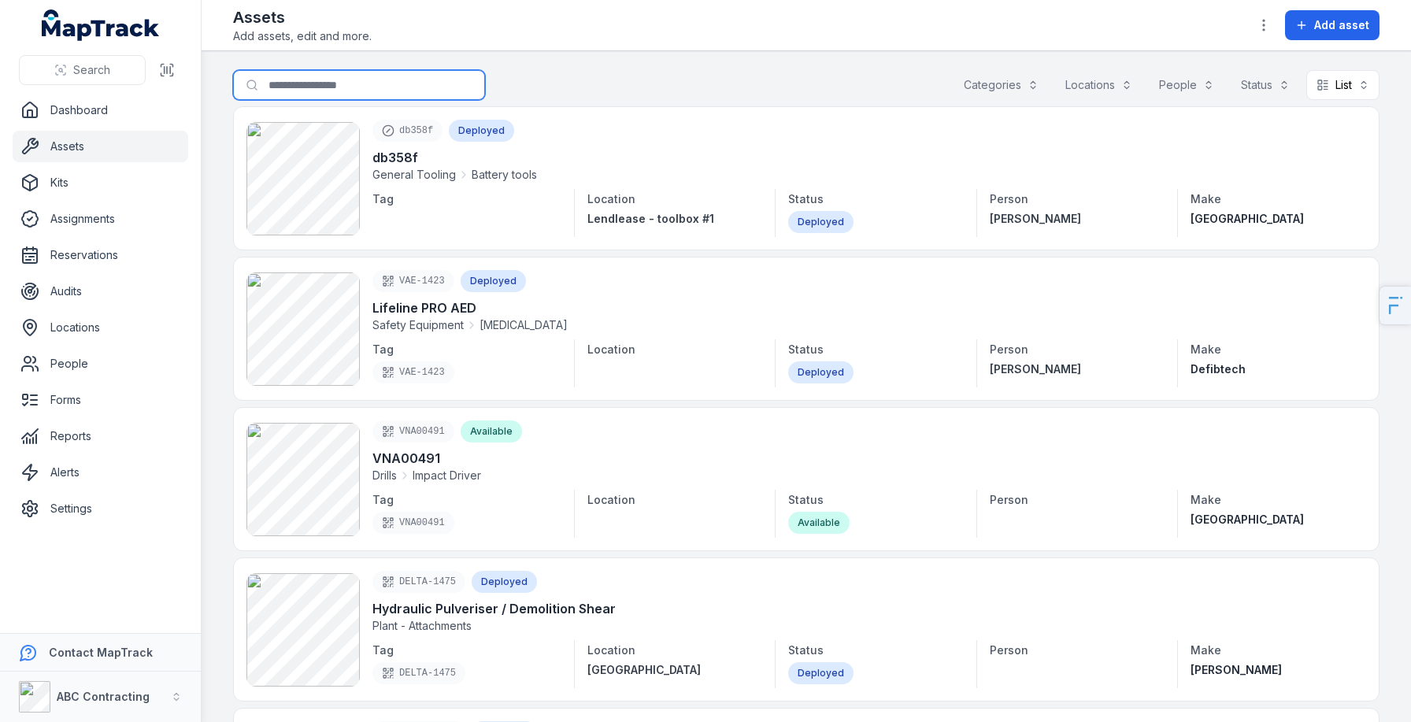
click at [388, 84] on input "Search for assets" at bounding box center [359, 85] width 252 height 30
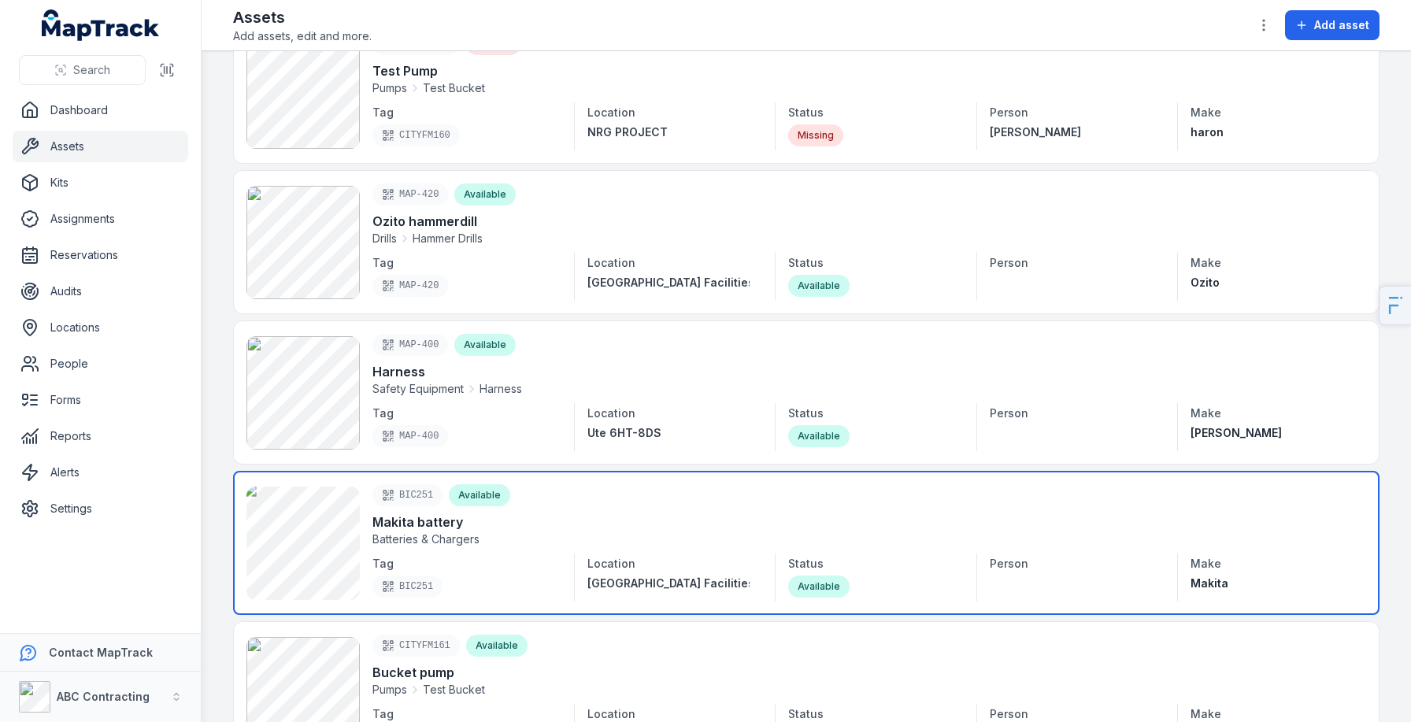
scroll to position [94, 0]
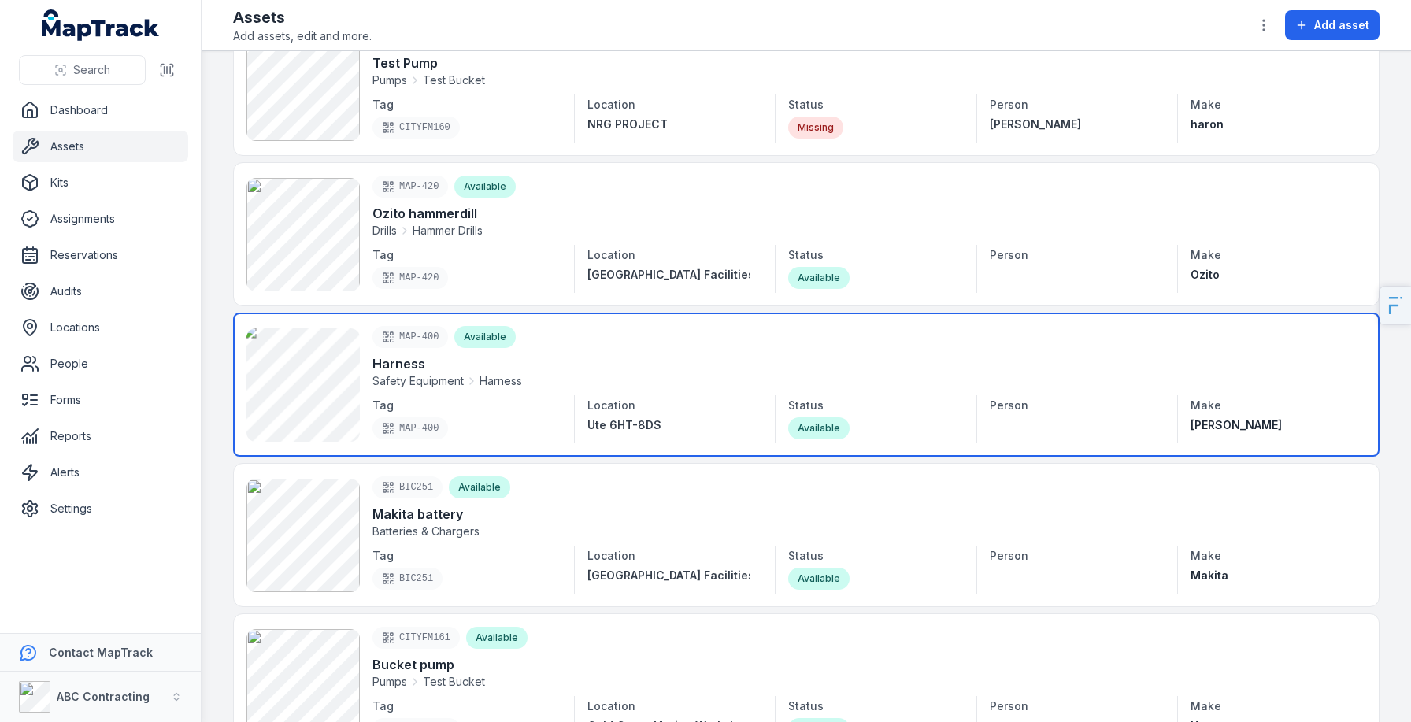
type input "*******"
click at [426, 392] on link at bounding box center [806, 384] width 1146 height 144
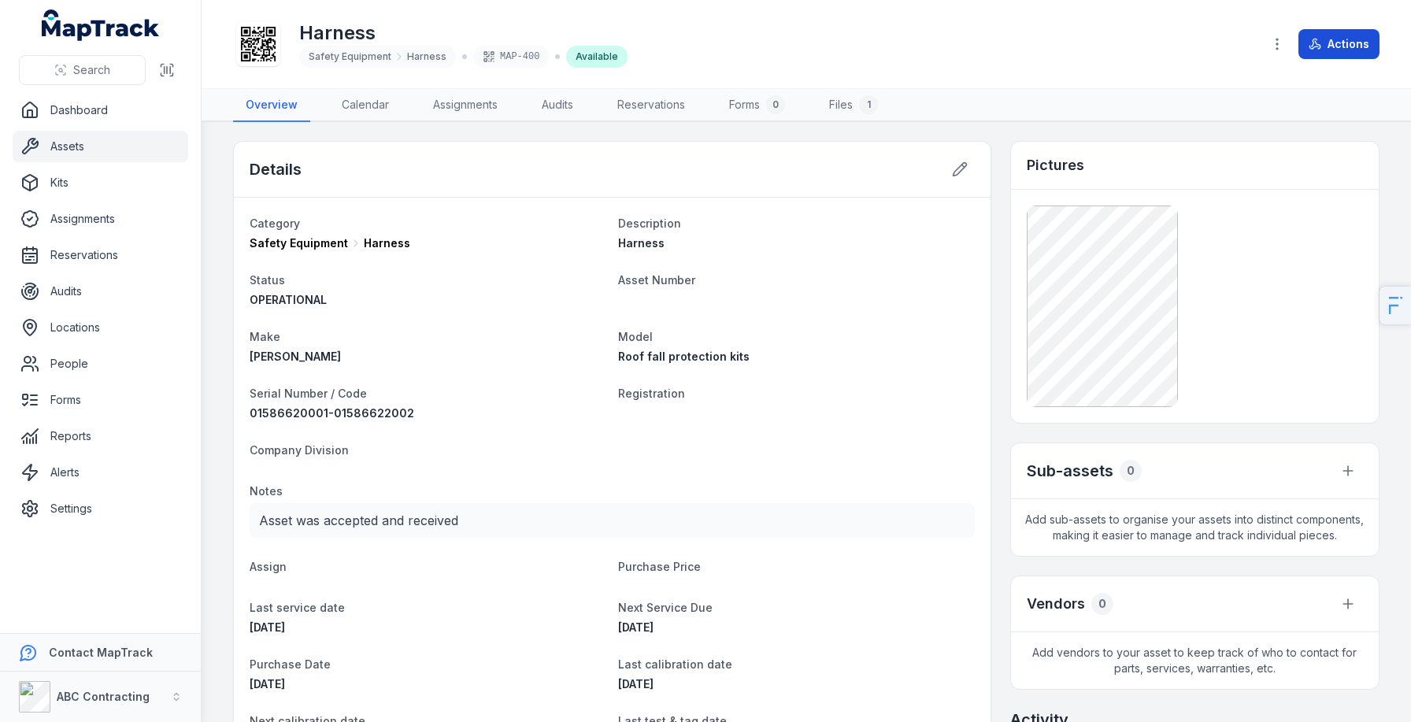
click at [1361, 33] on button "Actions" at bounding box center [1338, 44] width 81 height 30
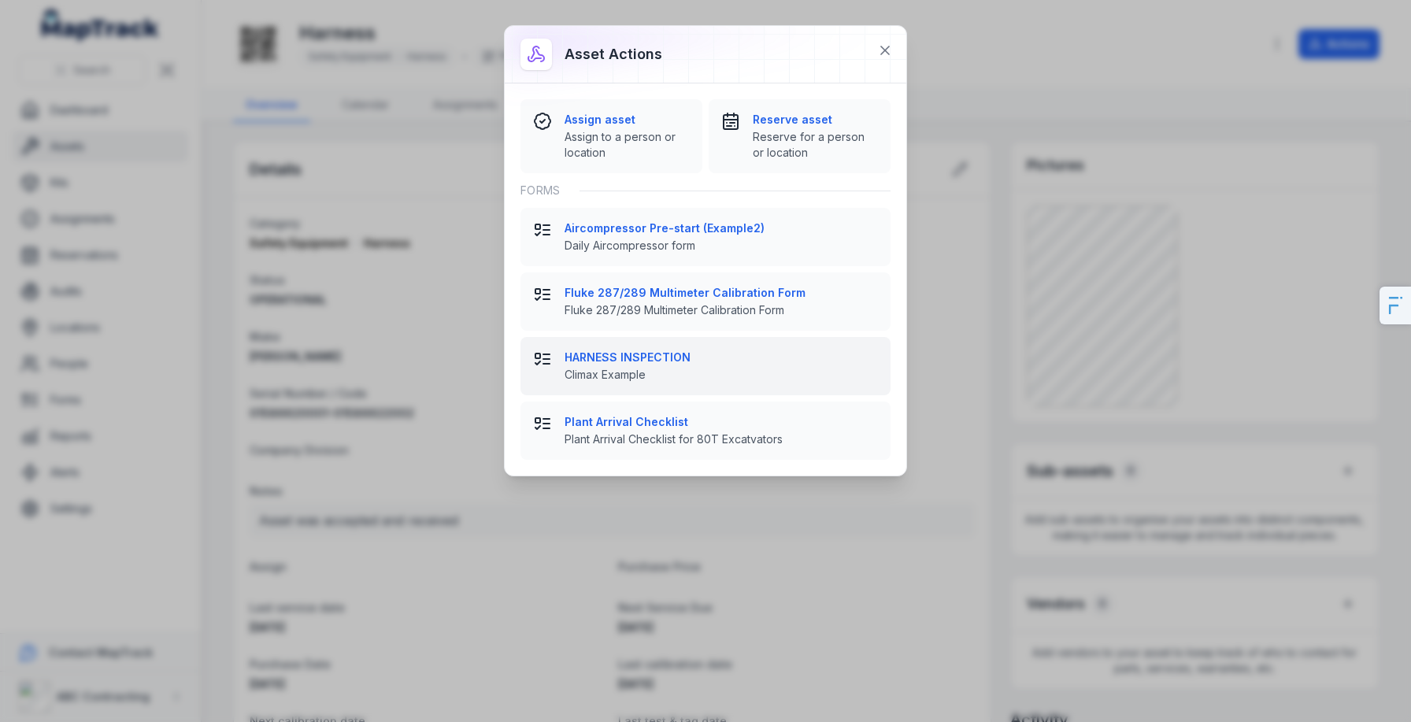
click at [625, 368] on span "Climax Example" at bounding box center [720, 375] width 313 height 16
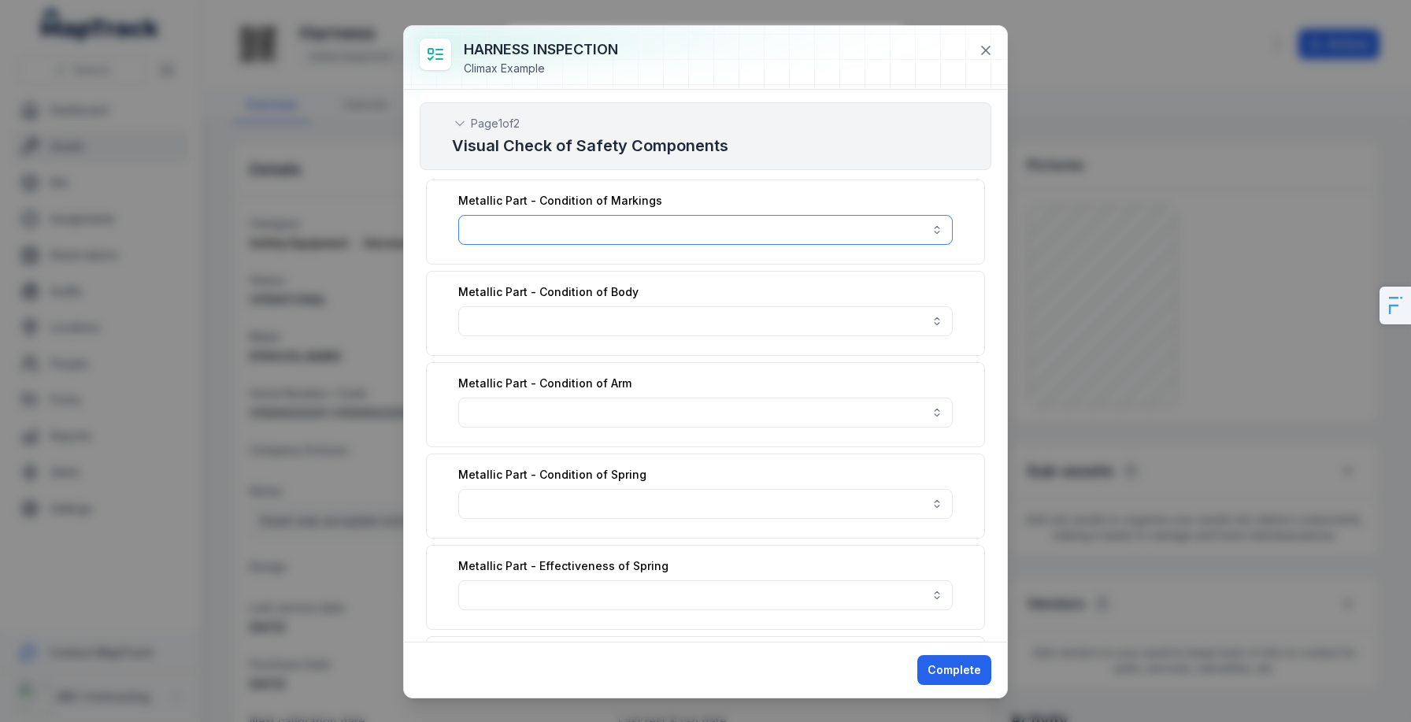
click at [607, 234] on button "button" at bounding box center [705, 230] width 494 height 30
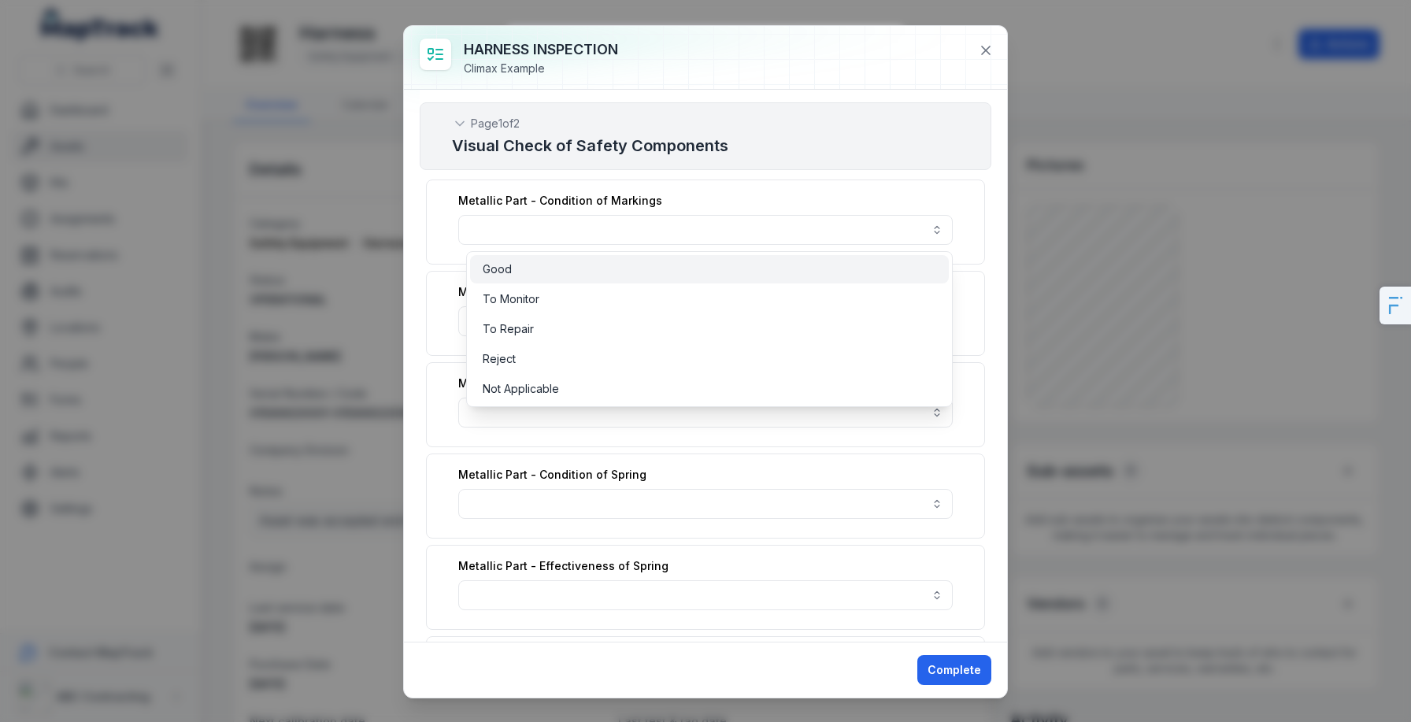
click at [631, 261] on div "Good" at bounding box center [709, 269] width 453 height 16
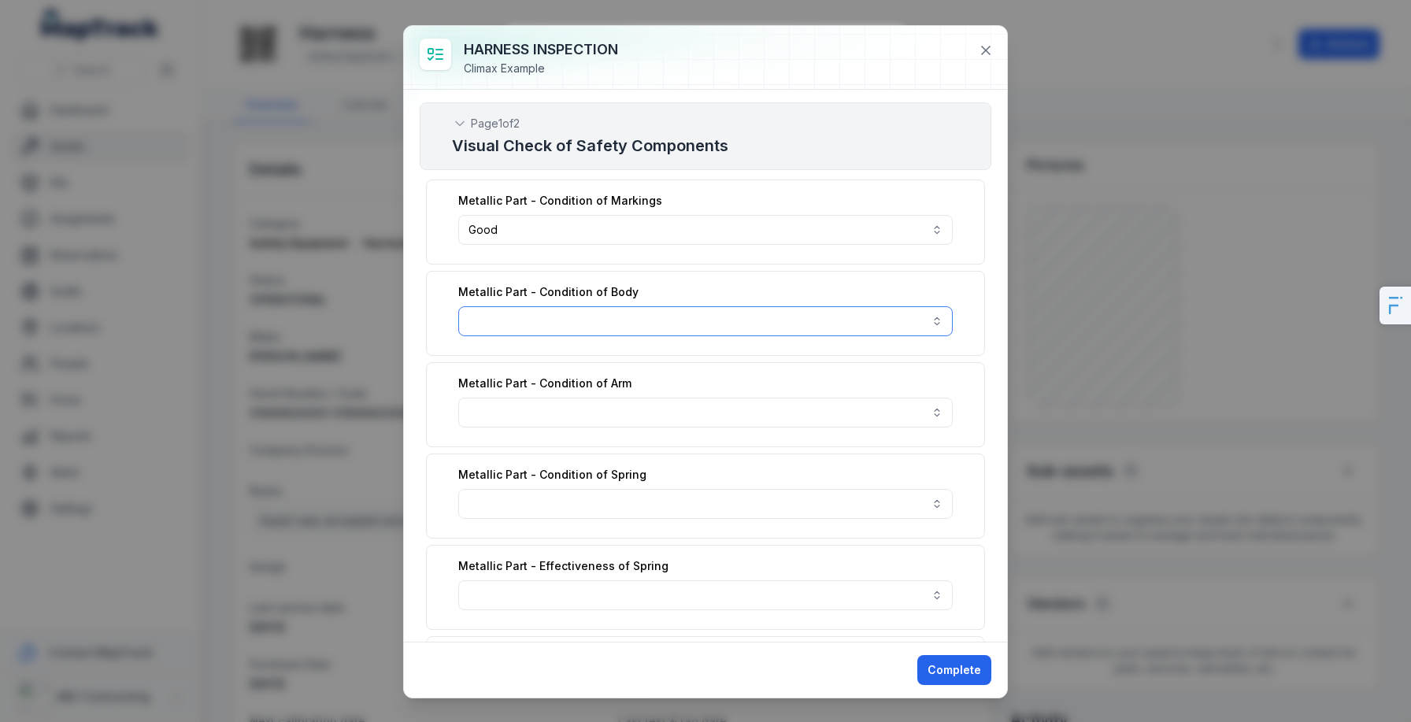
click at [600, 311] on button "button" at bounding box center [705, 321] width 494 height 30
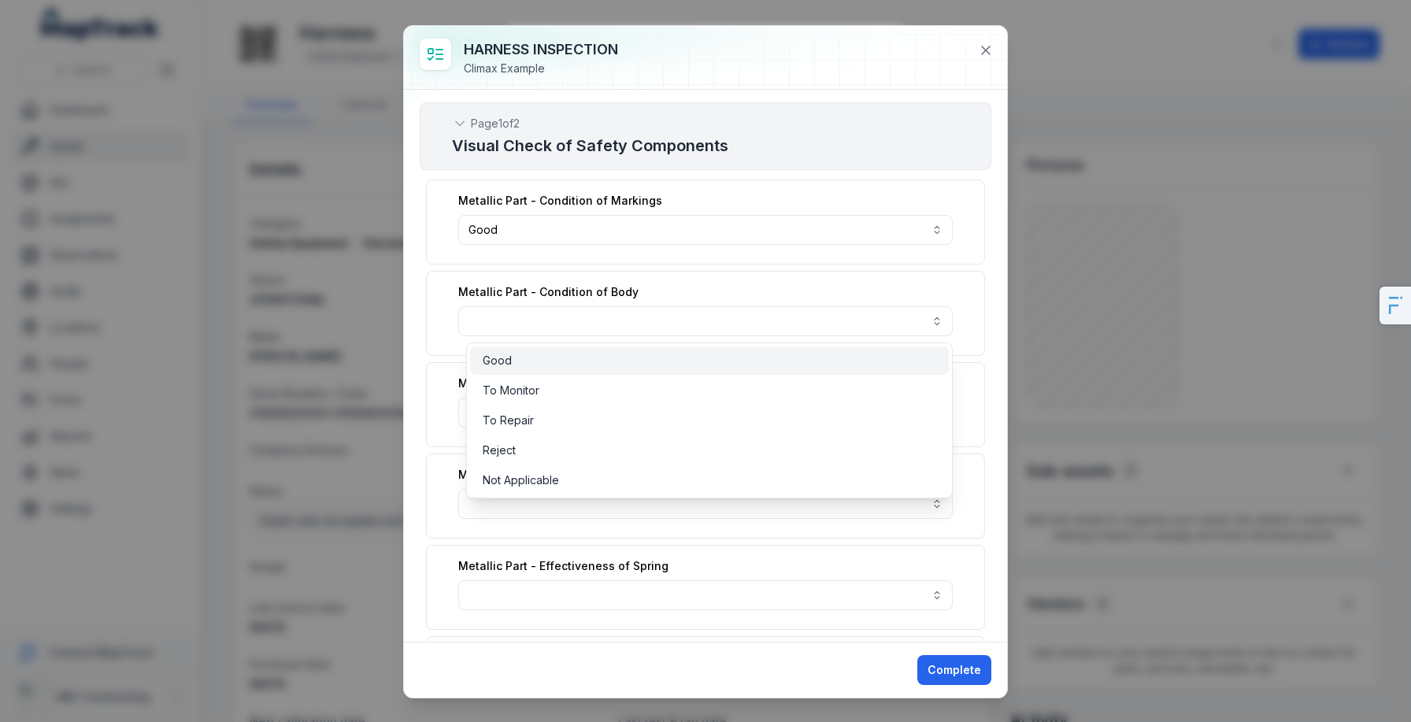
click at [580, 355] on div "Good" at bounding box center [709, 361] width 453 height 16
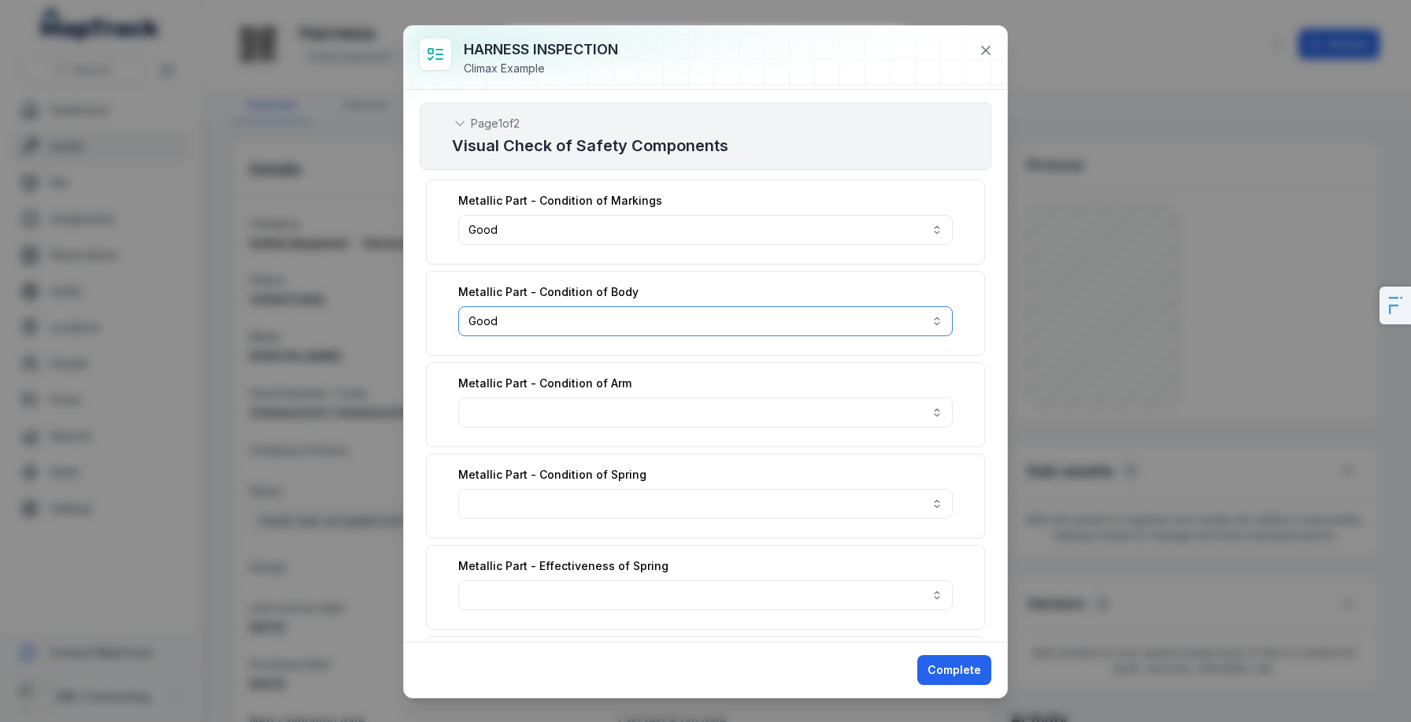
scroll to position [137, 0]
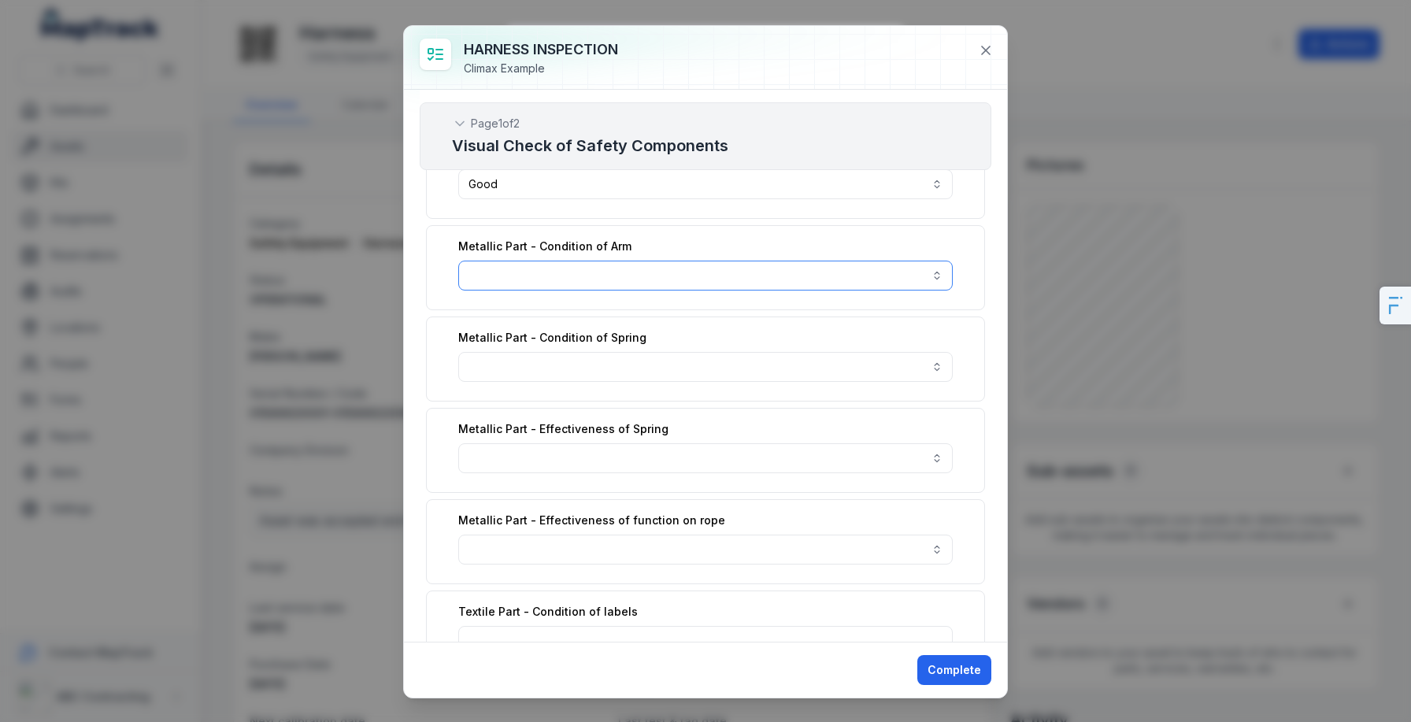
click at [655, 272] on button "button" at bounding box center [705, 276] width 494 height 30
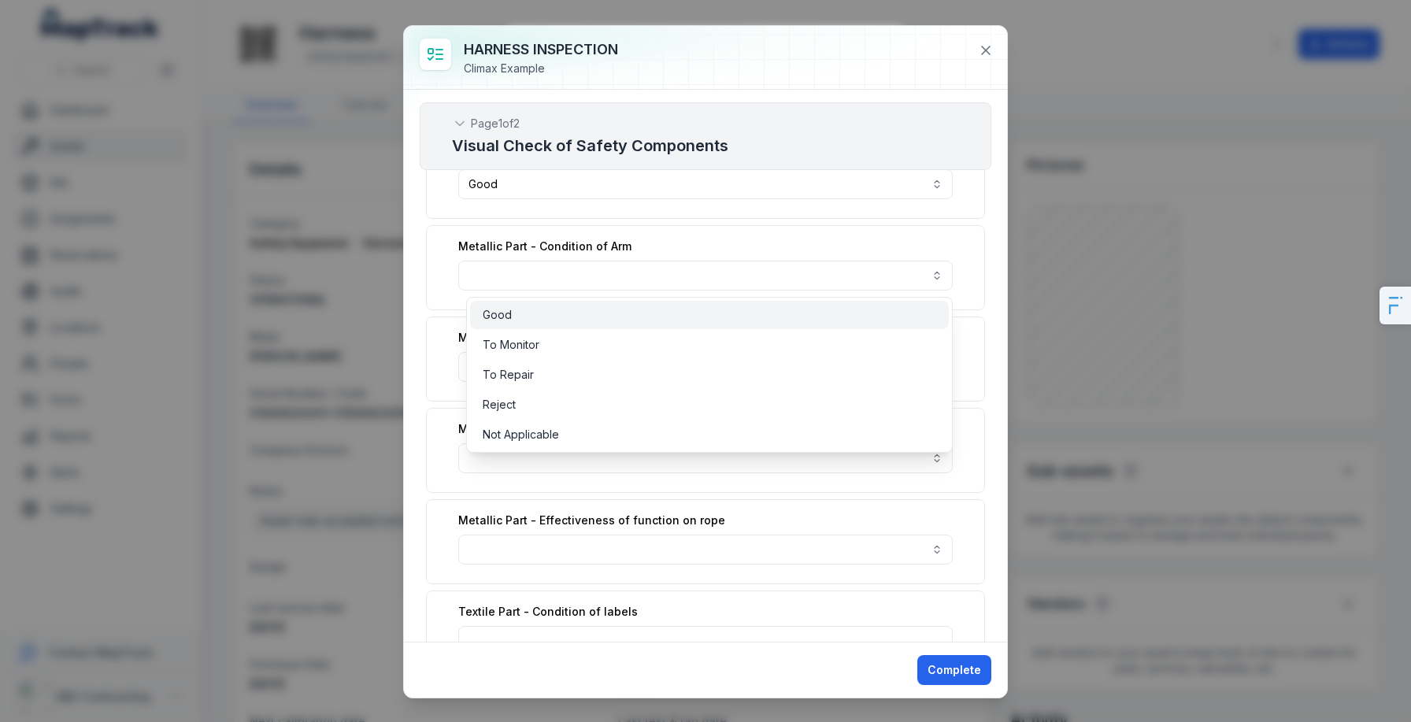
click at [625, 313] on div "Good" at bounding box center [709, 315] width 453 height 16
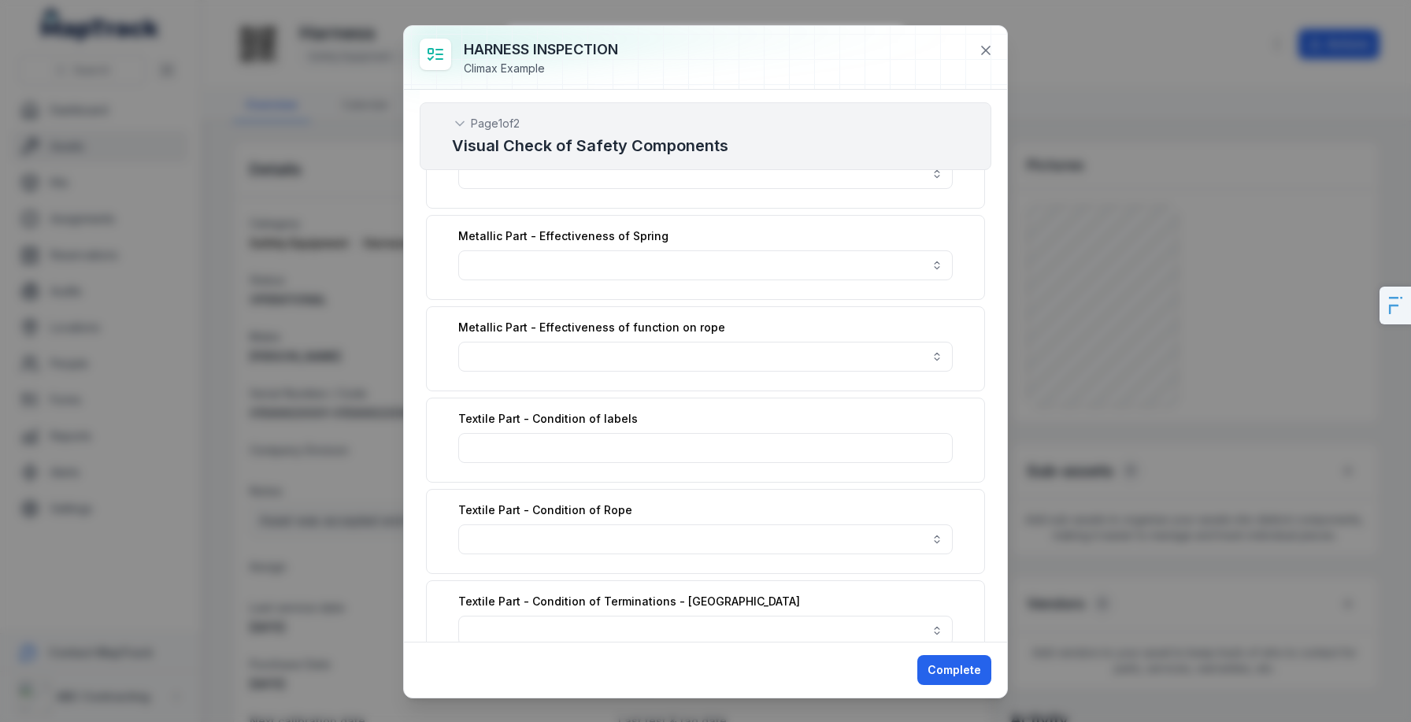
scroll to position [229, 0]
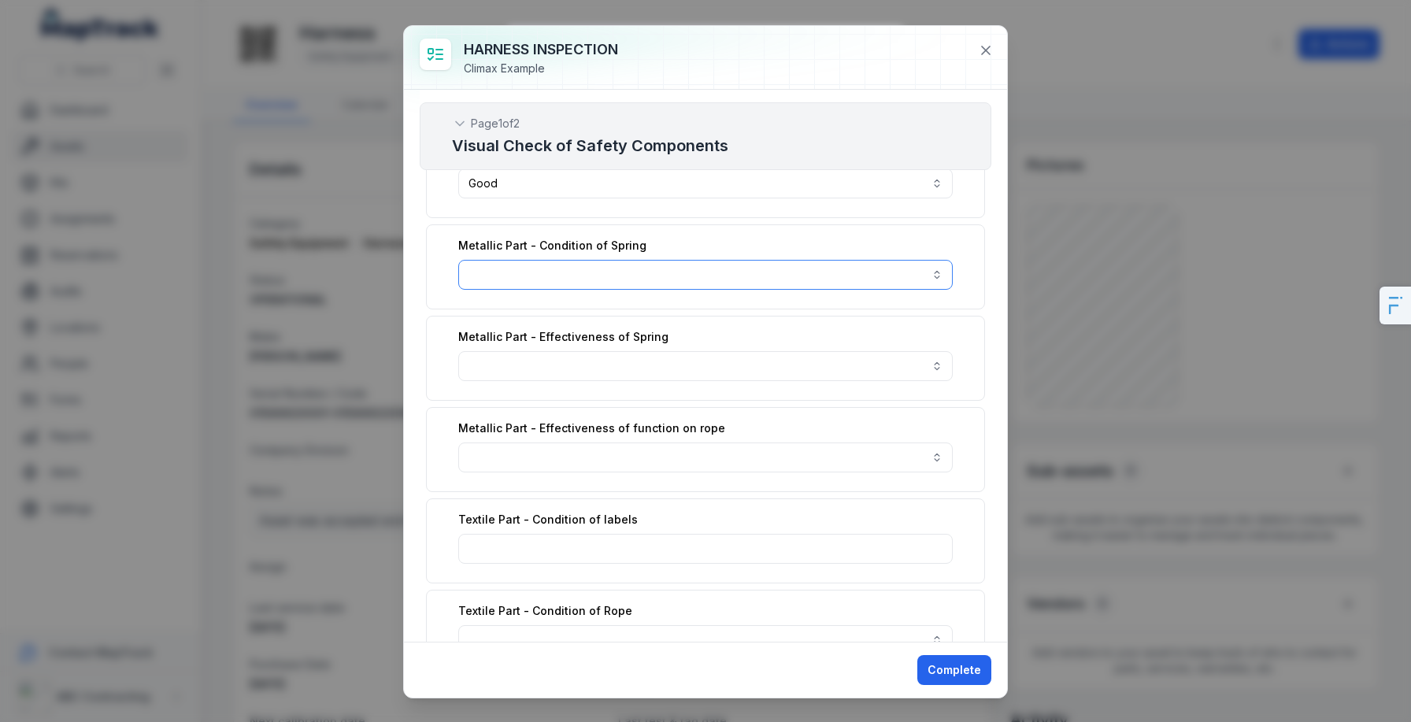
click at [630, 274] on button "button" at bounding box center [705, 275] width 494 height 30
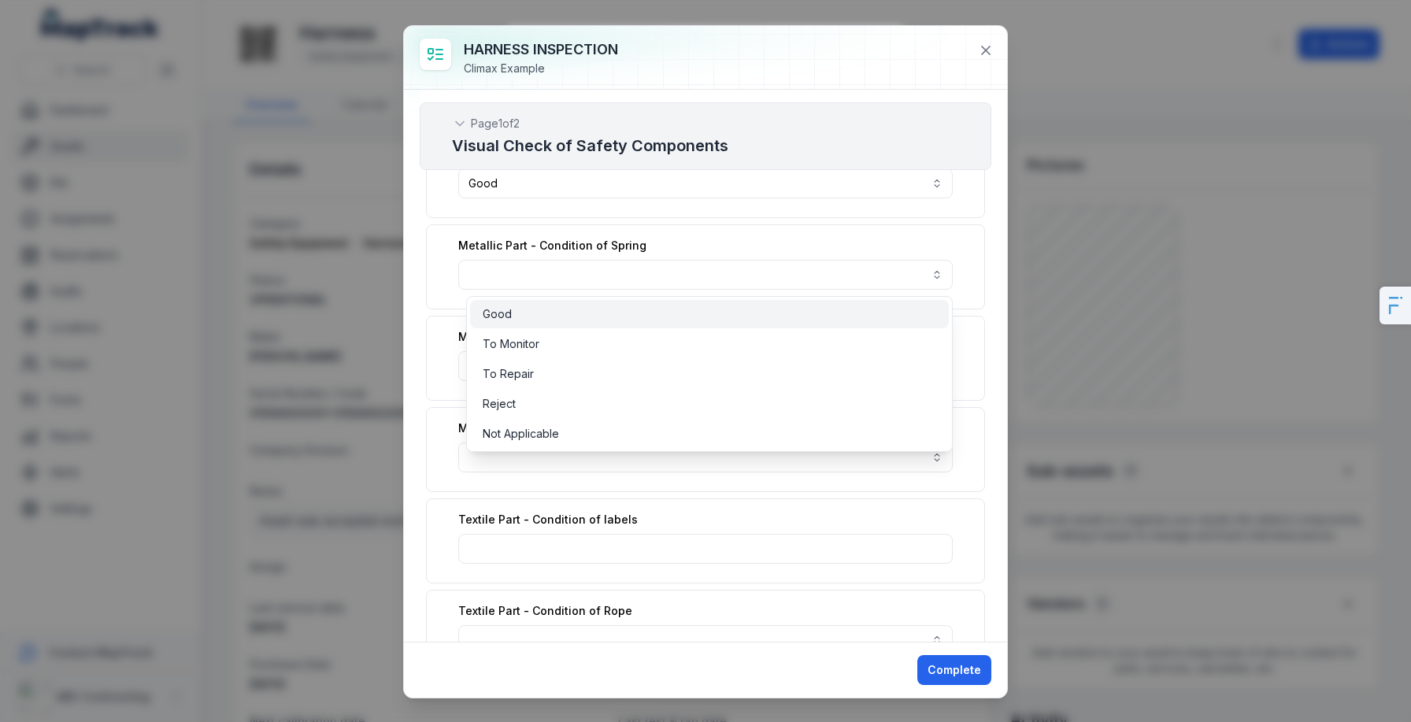
click at [579, 317] on div "Good" at bounding box center [709, 314] width 453 height 16
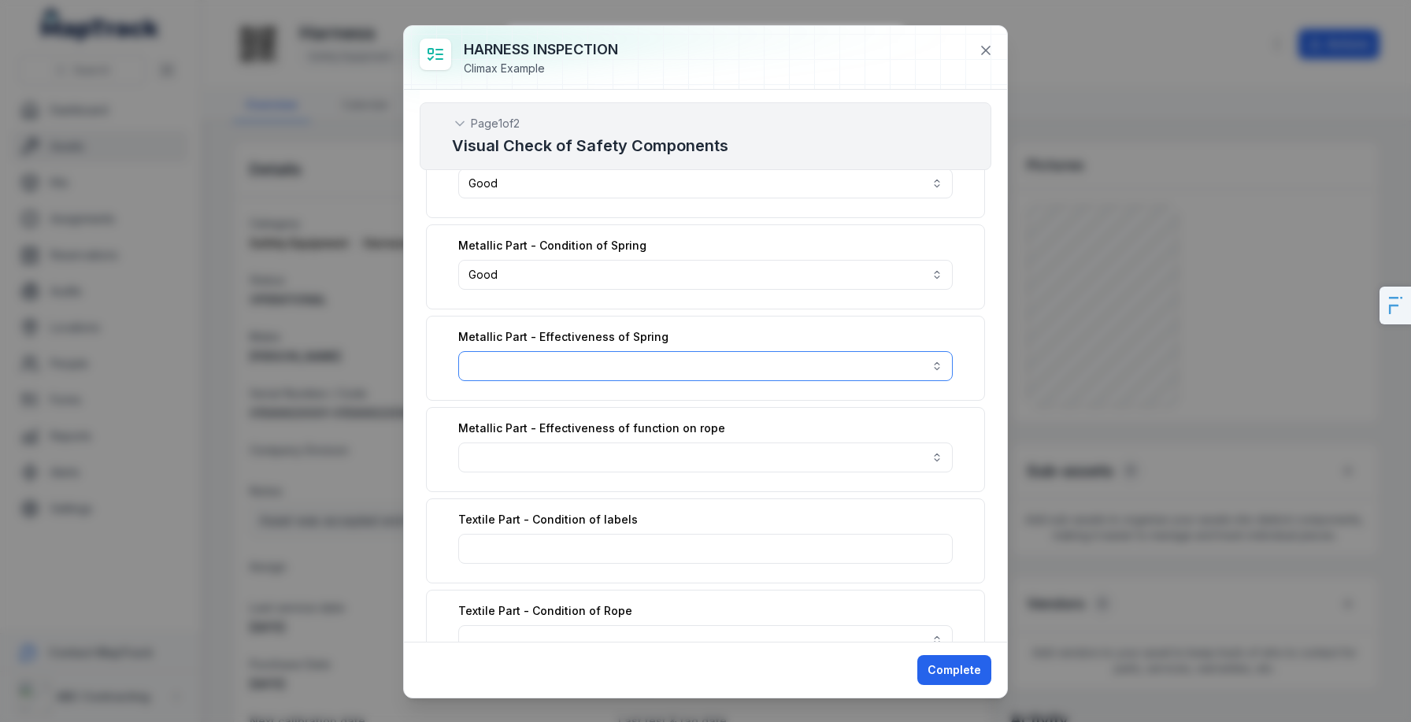
click at [577, 369] on button "button" at bounding box center [705, 366] width 494 height 30
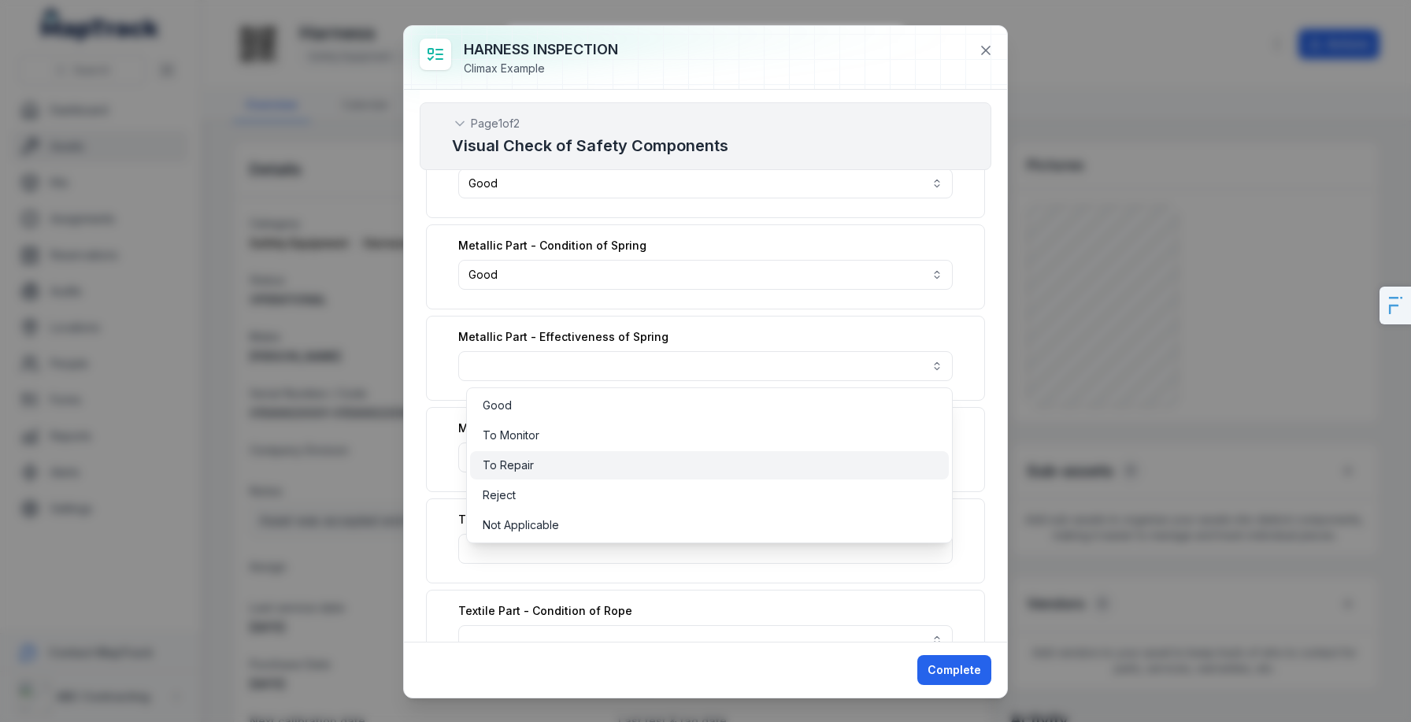
click at [568, 460] on div "To Repair" at bounding box center [709, 465] width 453 height 16
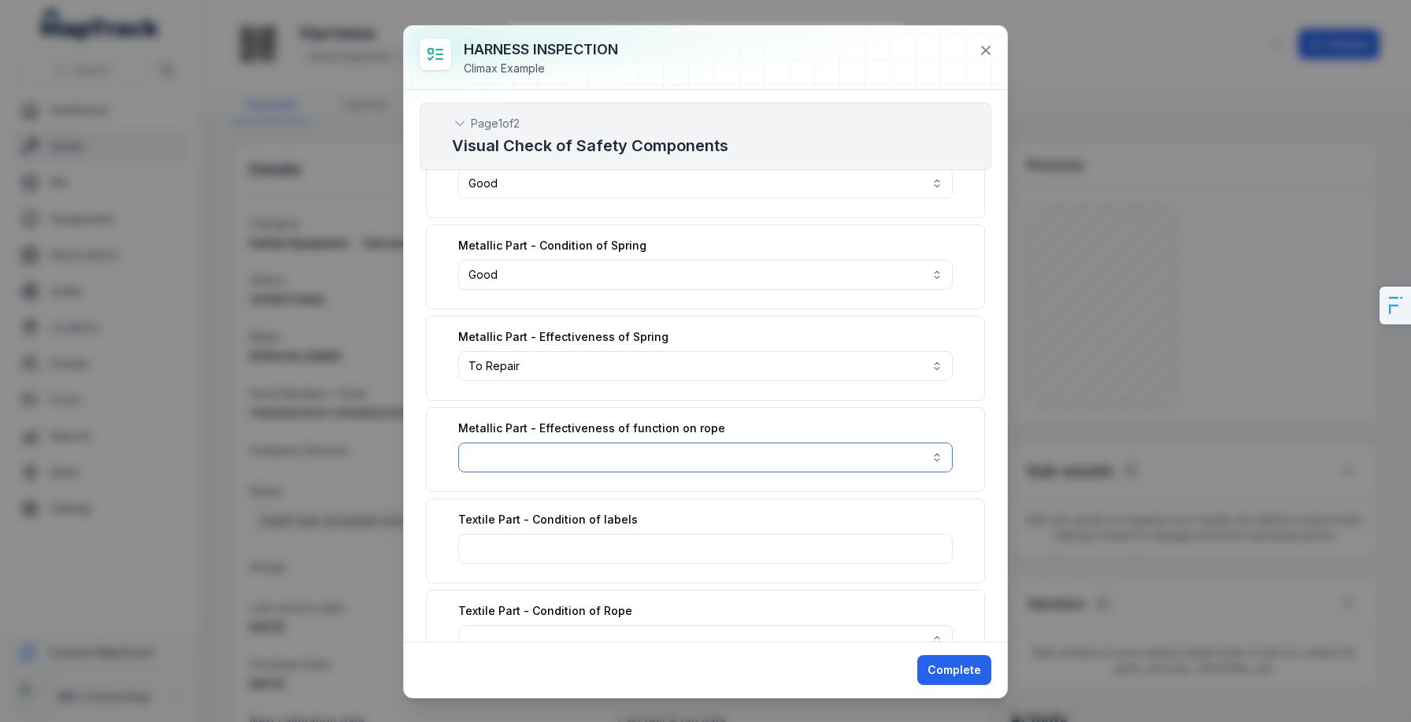
click at [531, 446] on button "button" at bounding box center [705, 457] width 494 height 30
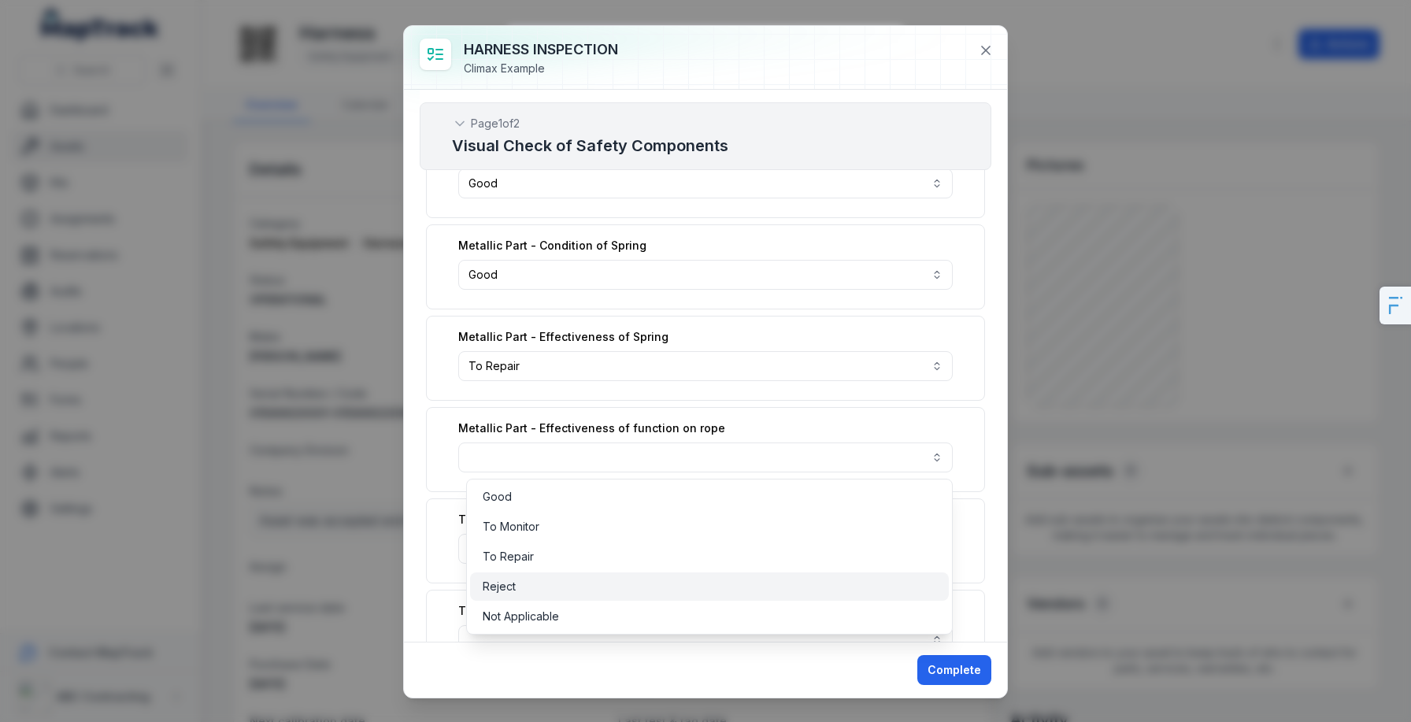
click at [542, 584] on div "Reject" at bounding box center [709, 587] width 453 height 16
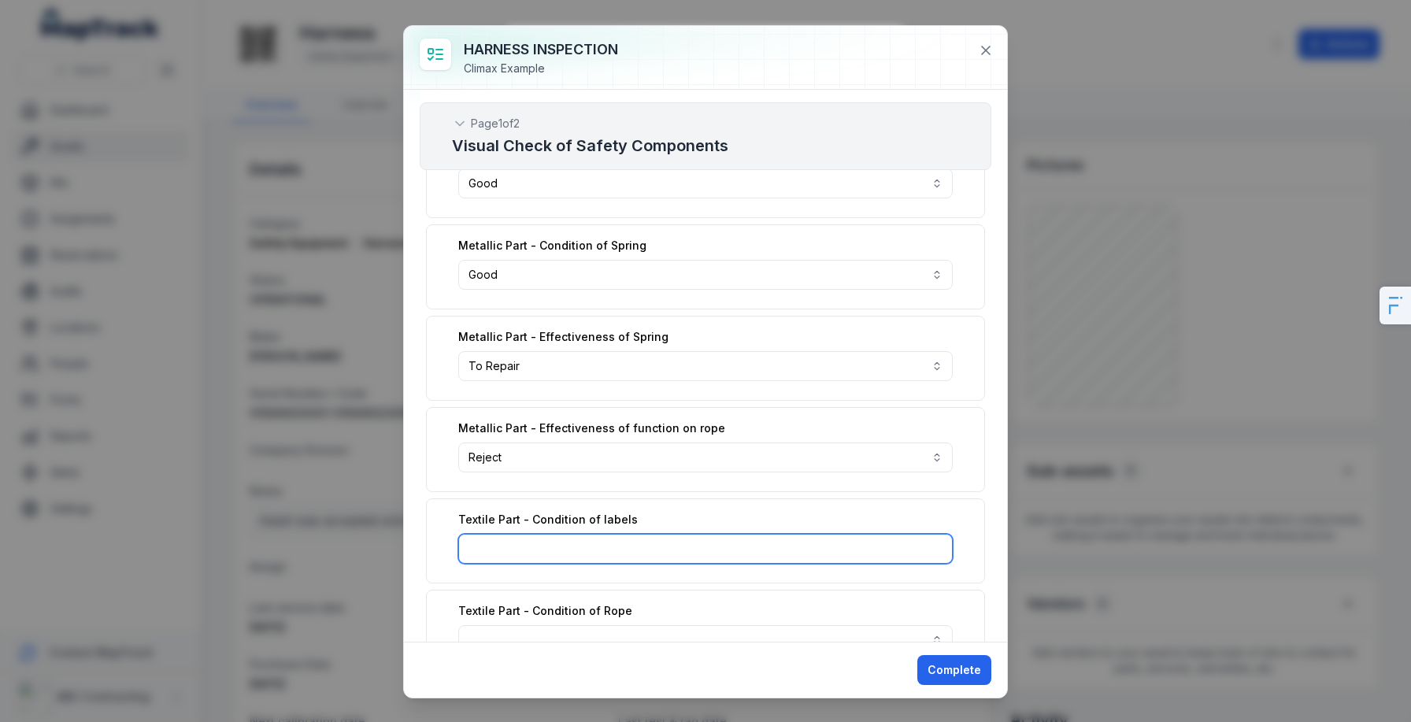
click at [608, 544] on input ":r40:-form-item-label" at bounding box center [705, 549] width 494 height 30
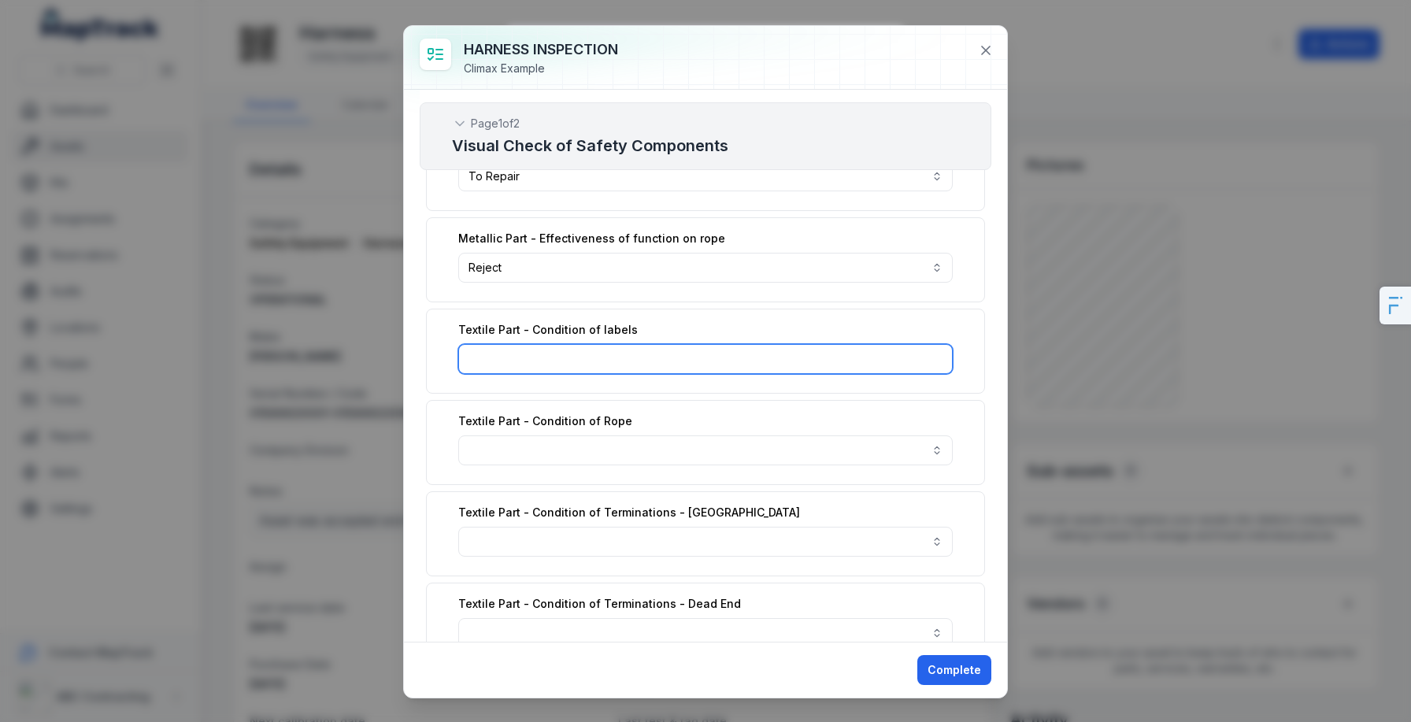
scroll to position [427, 0]
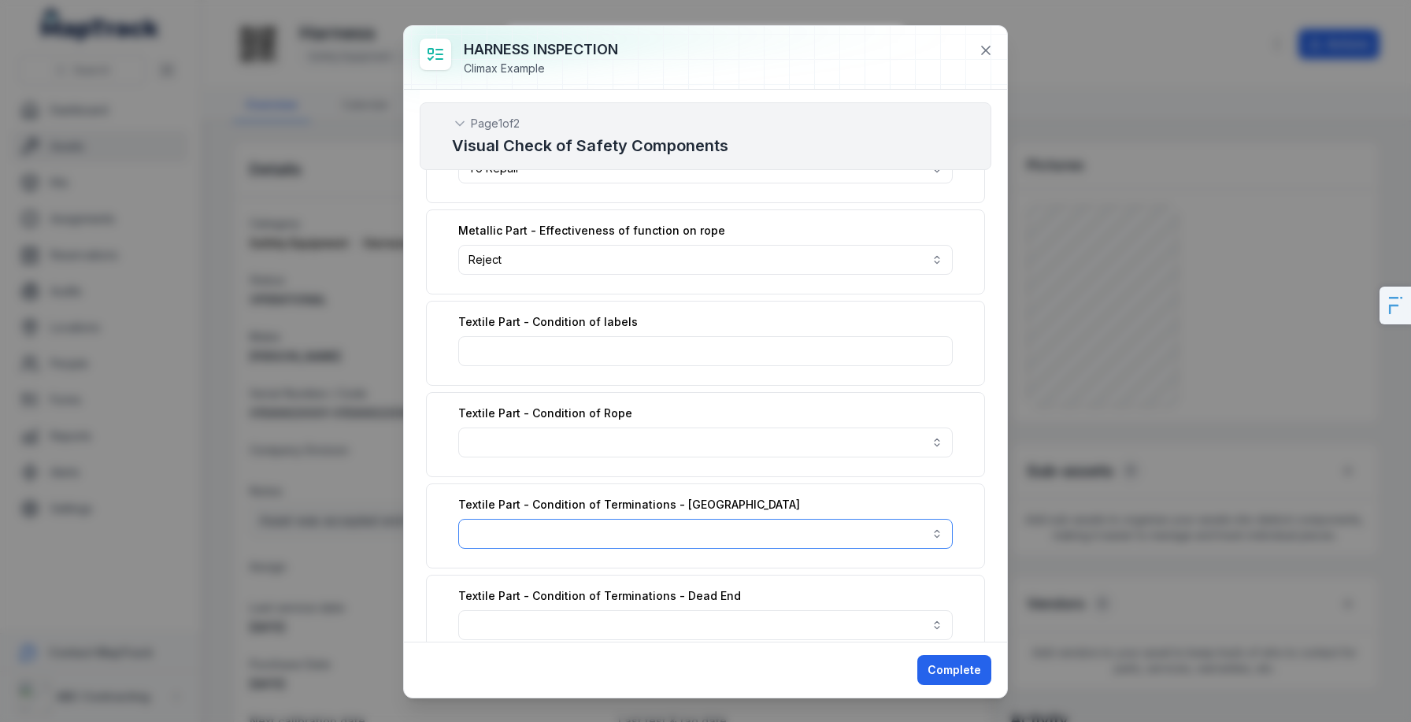
click at [707, 538] on button "button" at bounding box center [705, 534] width 494 height 30
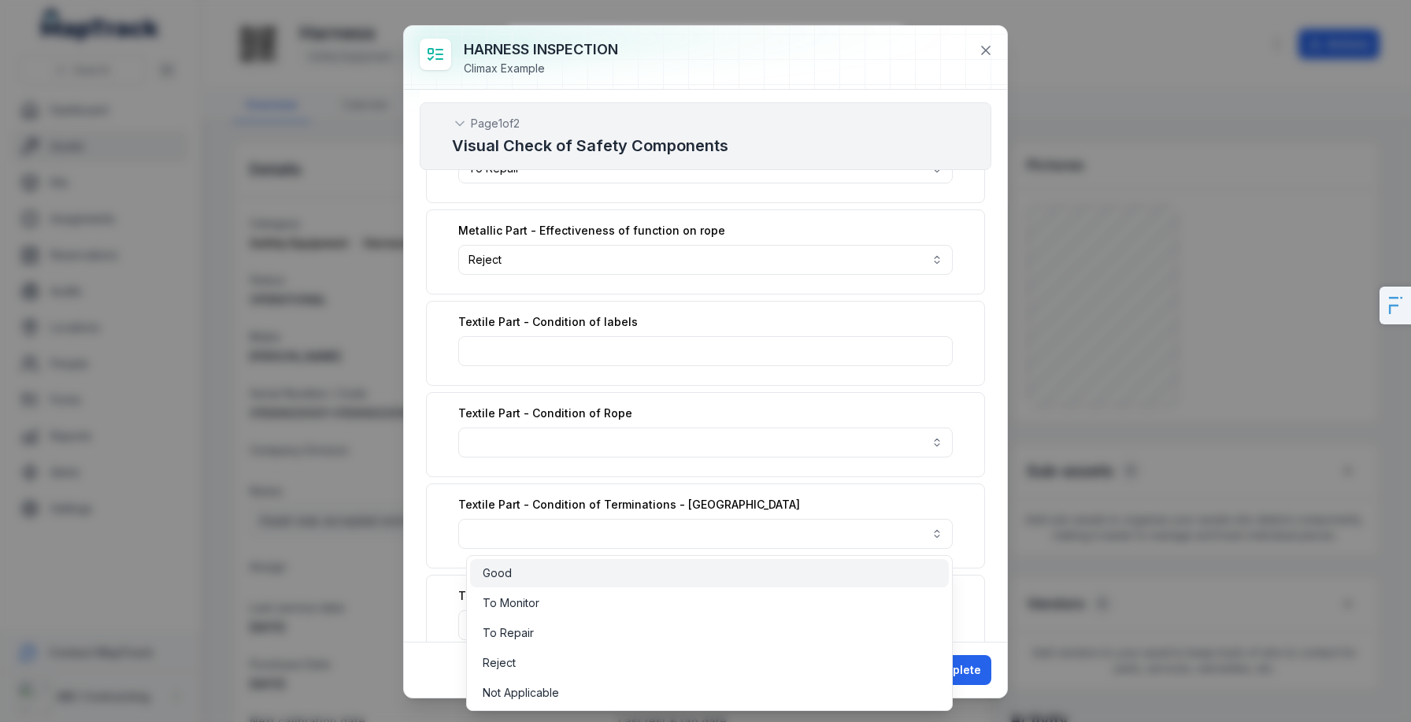
click at [574, 575] on div "Good" at bounding box center [709, 573] width 453 height 16
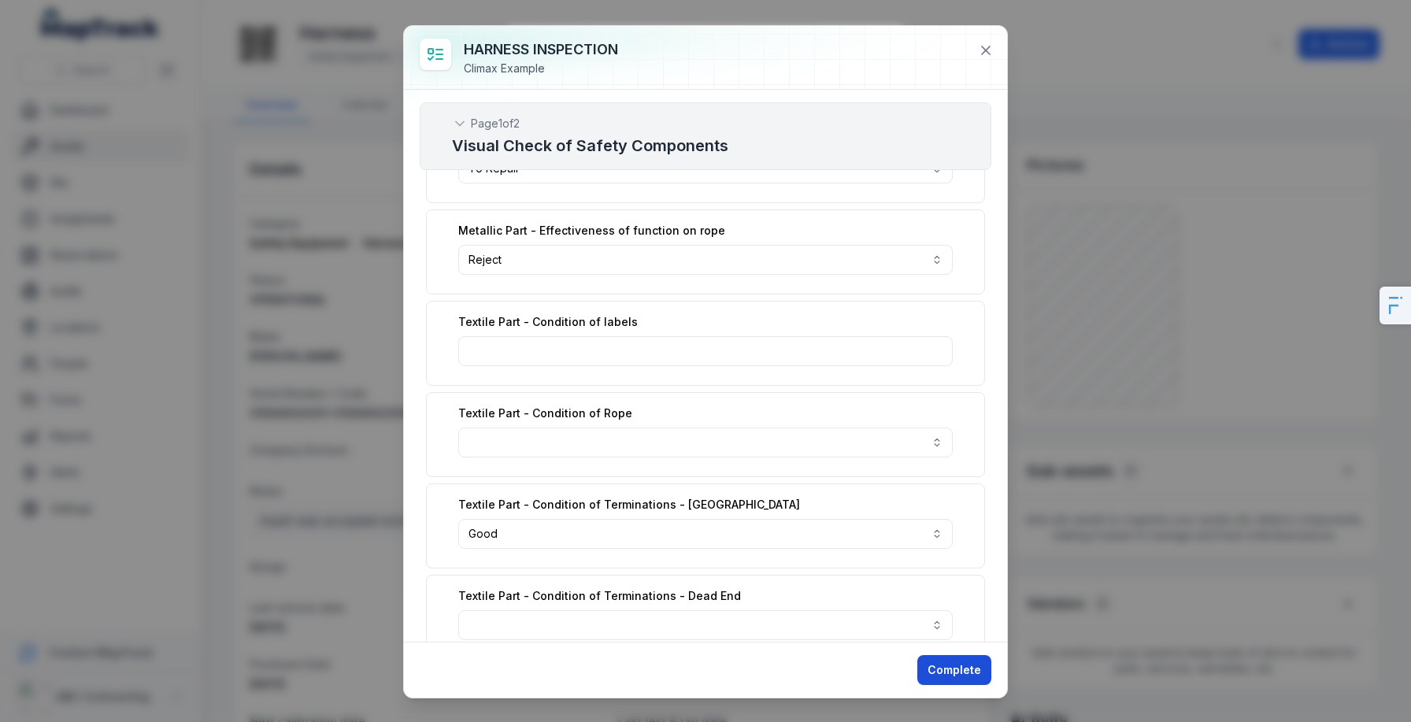
click at [937, 667] on button "Complete" at bounding box center [954, 670] width 74 height 30
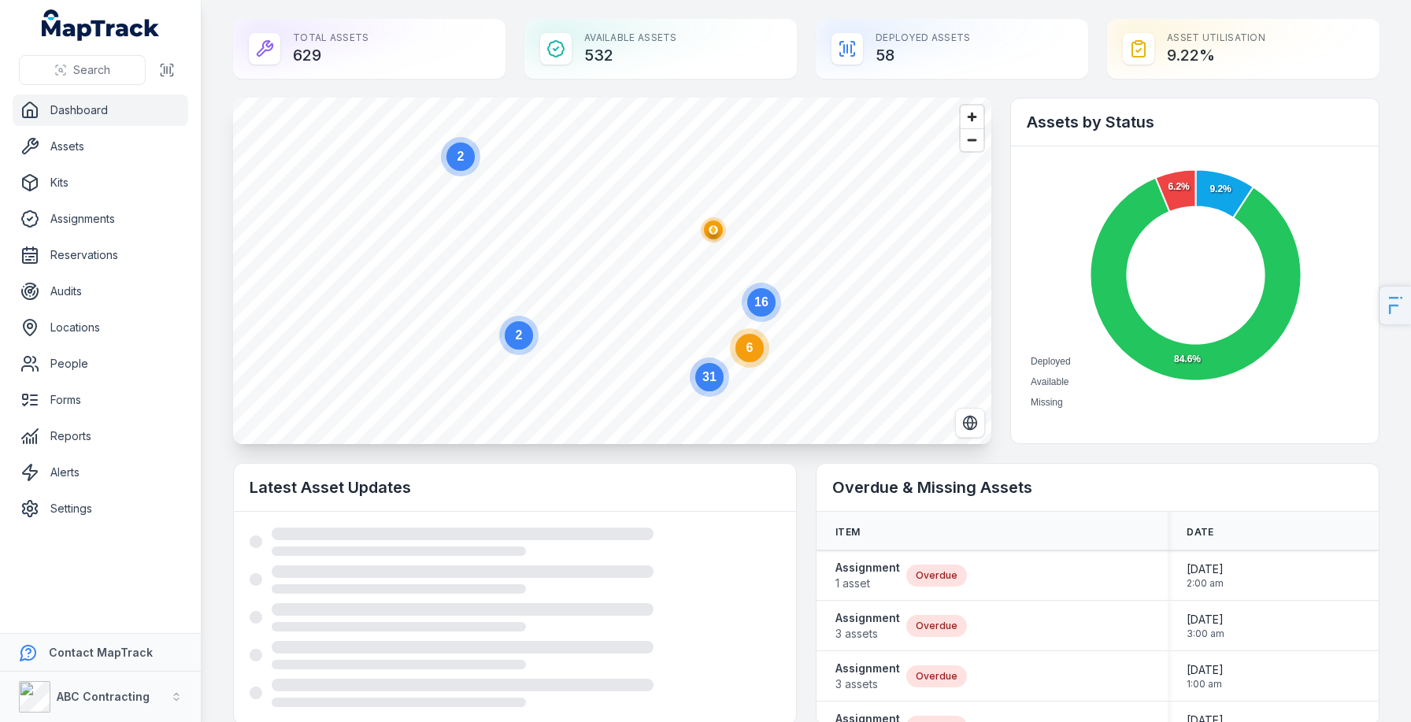
click at [756, 356] on circle at bounding box center [749, 348] width 28 height 28
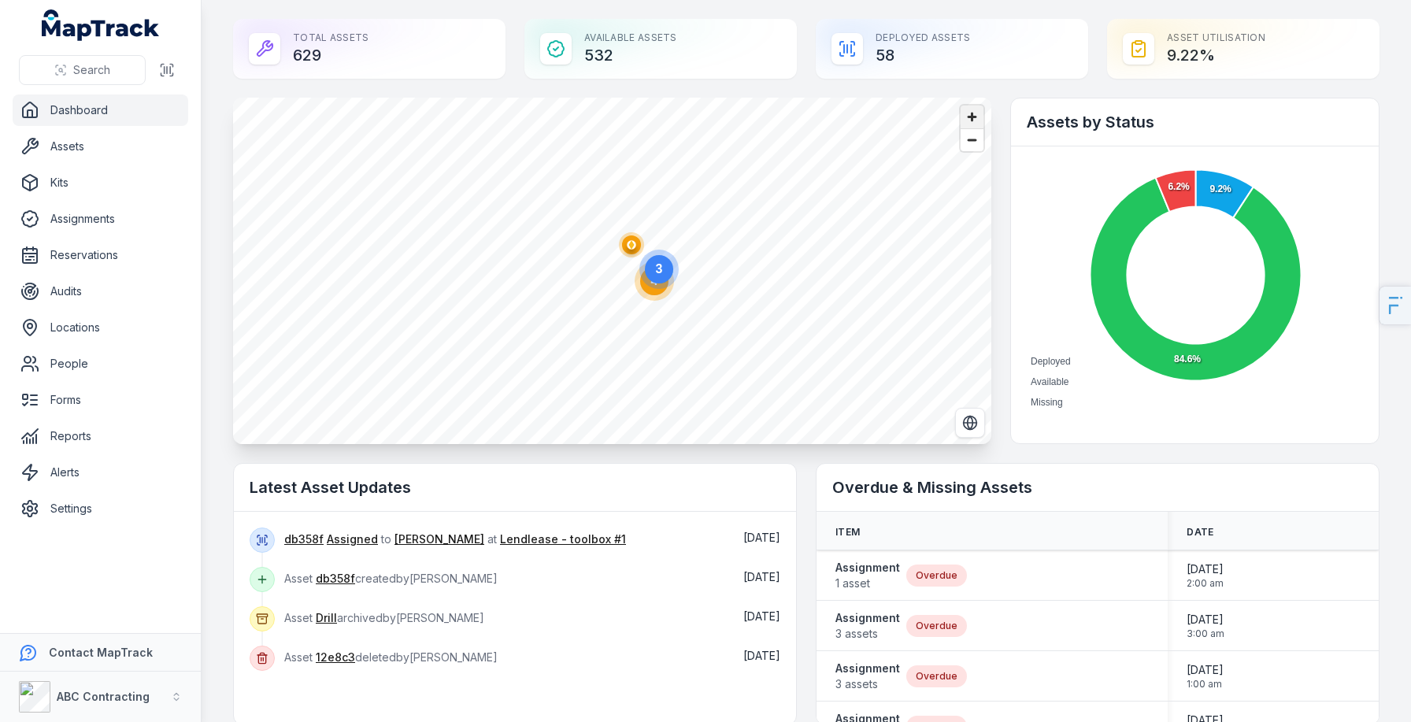
click at [976, 117] on span "Zoom in" at bounding box center [971, 116] width 23 height 23
click at [974, 109] on span "Zoom in" at bounding box center [971, 116] width 23 height 23
click at [555, 301] on circle "button" at bounding box center [559, 302] width 9 height 9
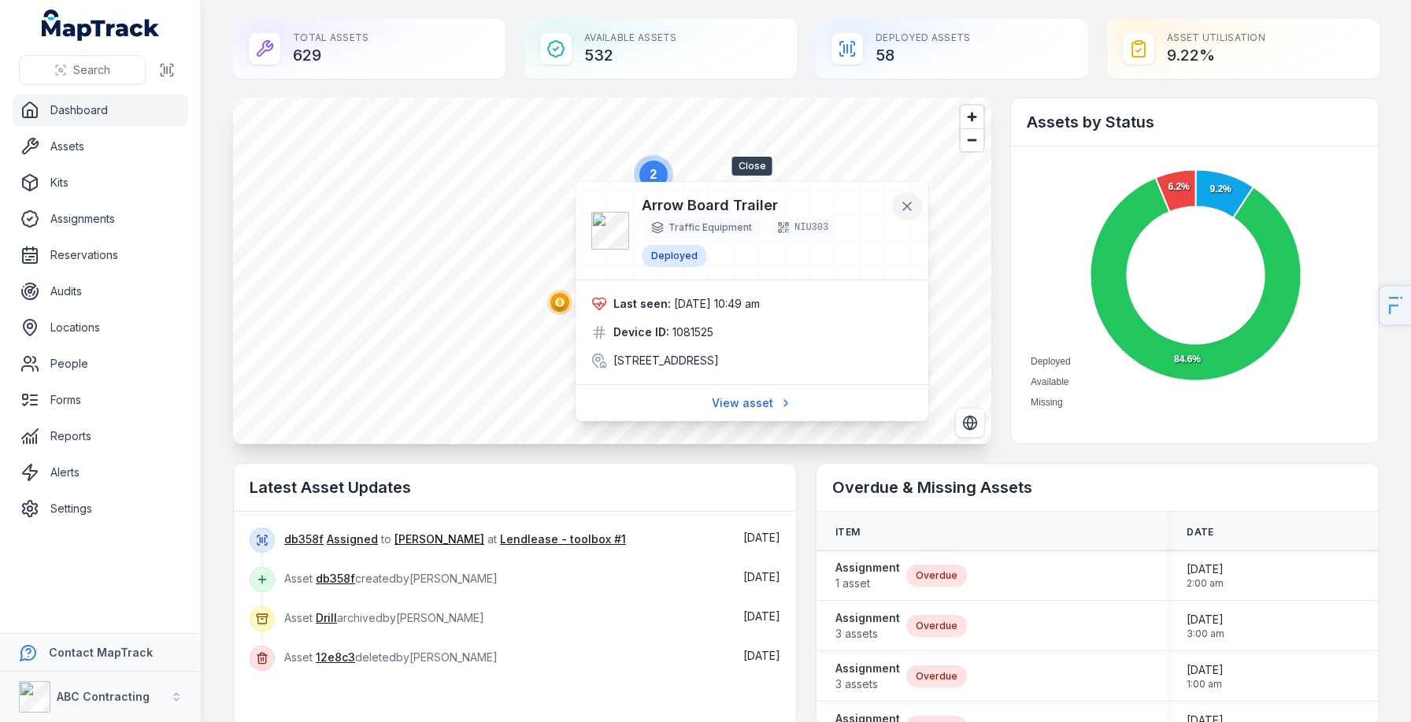
click at [902, 198] on icon at bounding box center [907, 206] width 16 height 16
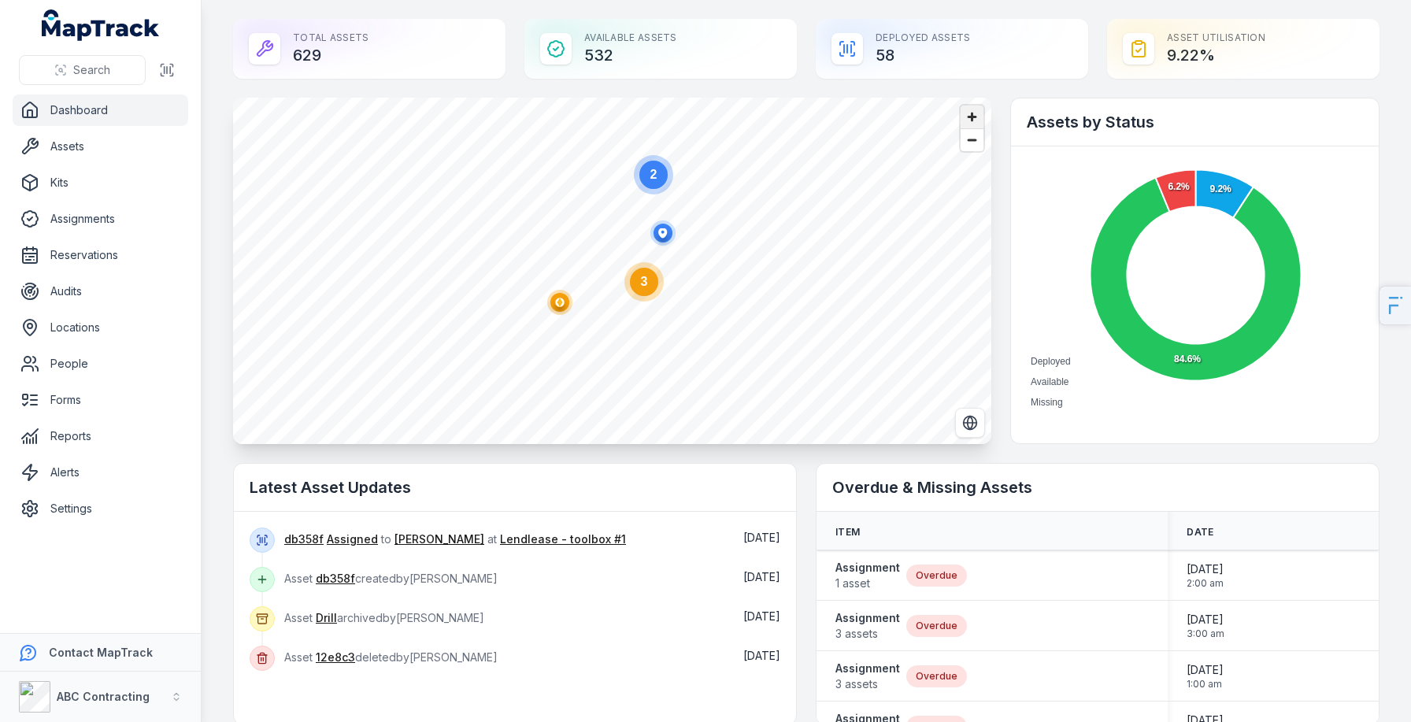
click at [967, 115] on span "Zoom in" at bounding box center [971, 116] width 23 height 23
click at [971, 431] on button "Switch to Satellite View" at bounding box center [970, 423] width 30 height 30
click at [965, 420] on icon "Switch to Map View" at bounding box center [970, 423] width 16 height 16
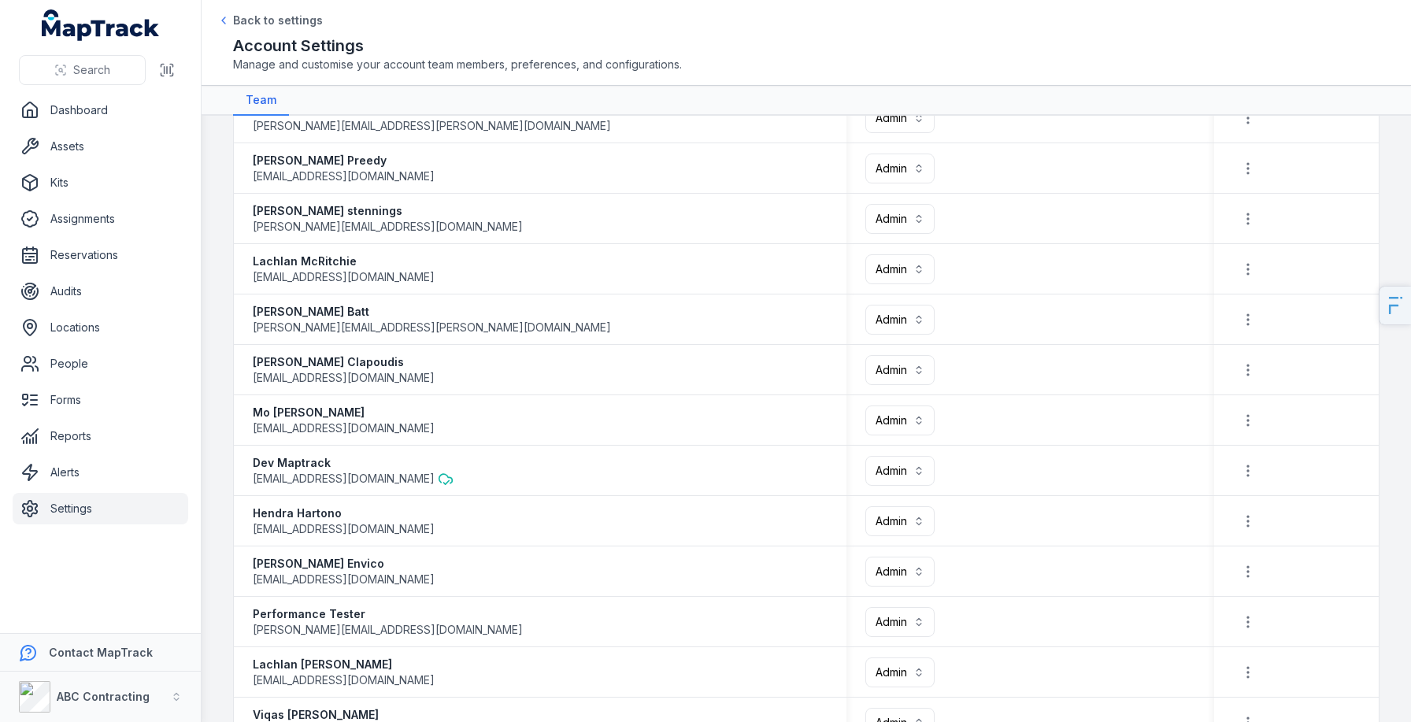
scroll to position [1156, 0]
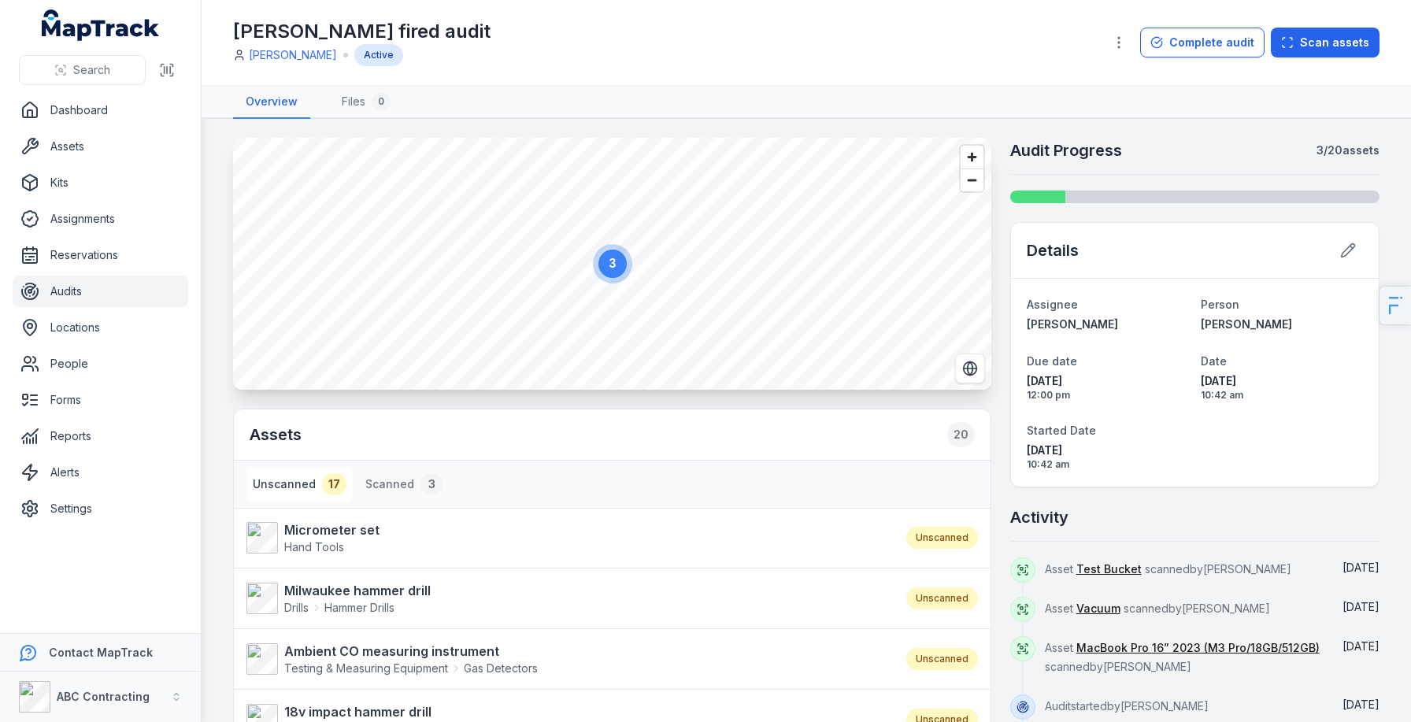
click at [71, 294] on link "Audits" at bounding box center [101, 290] width 176 height 31
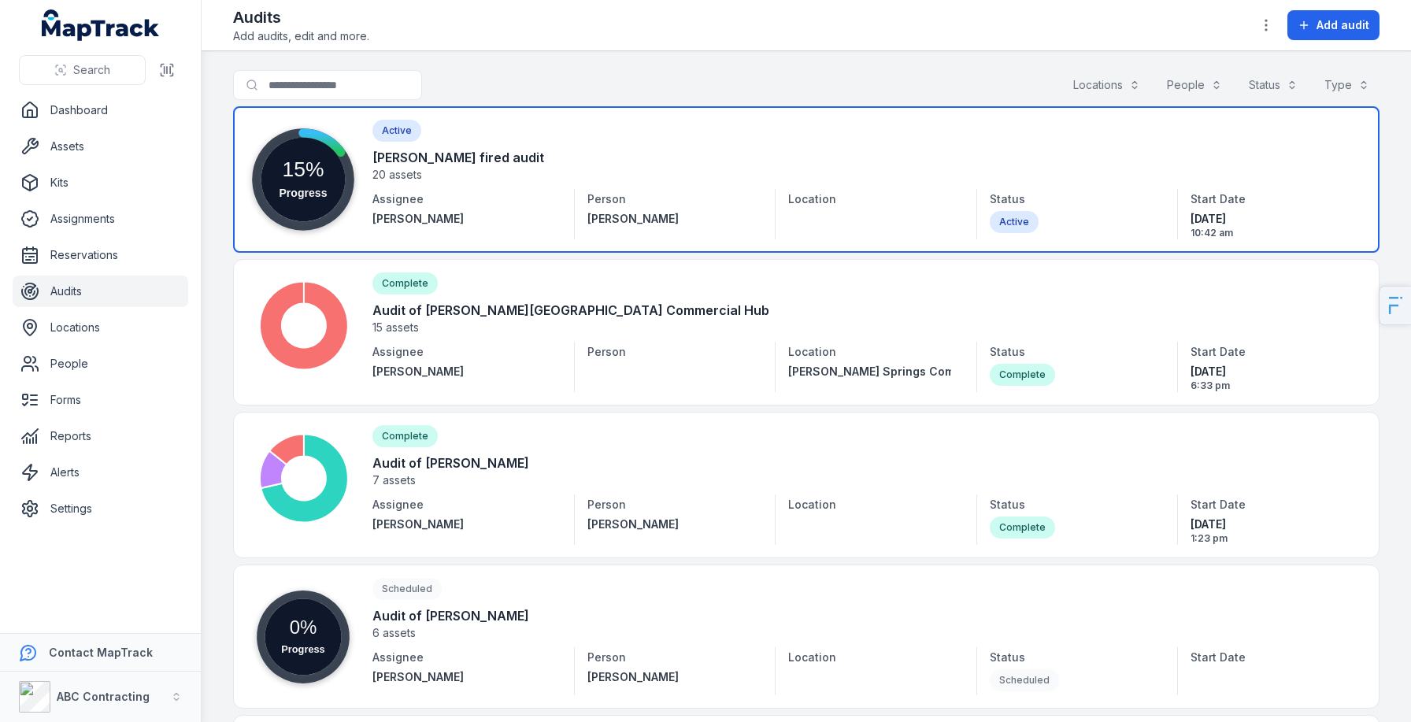
click at [679, 159] on link at bounding box center [806, 179] width 1146 height 146
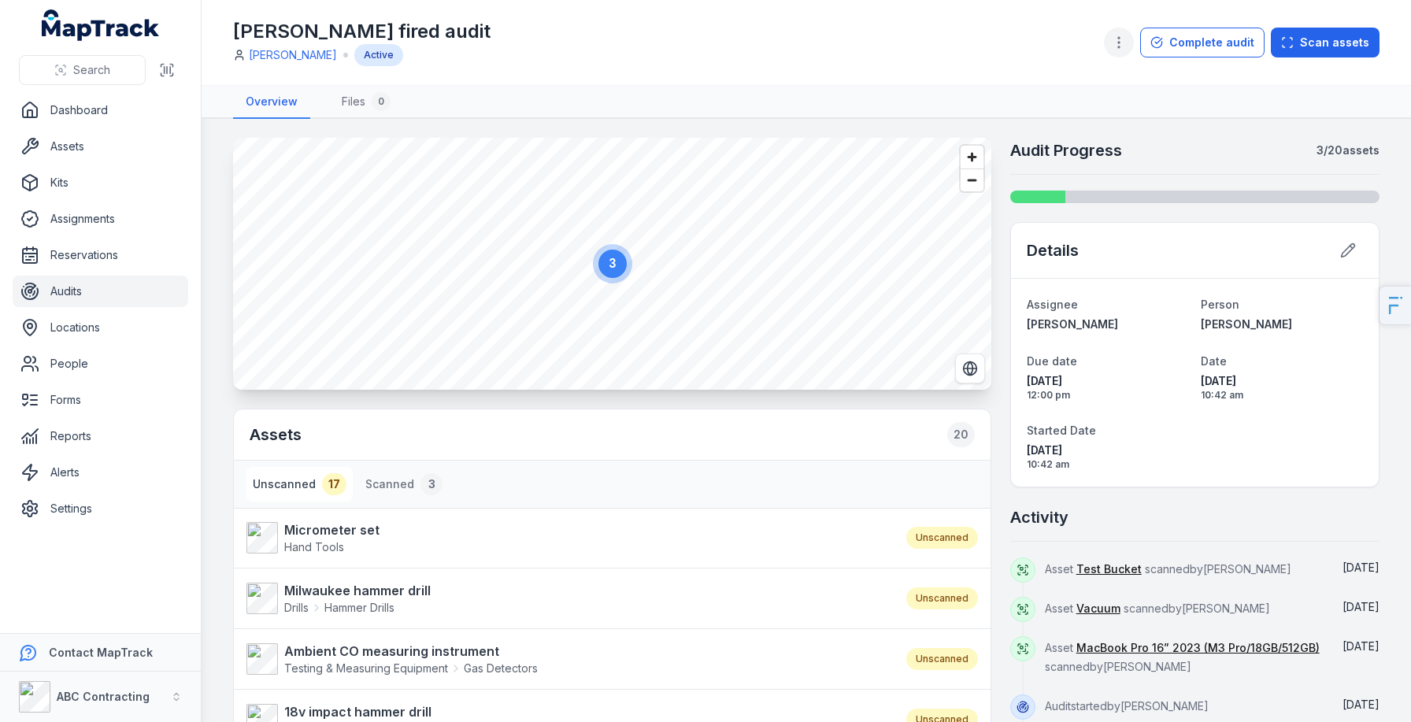
click at [1119, 34] on button "button" at bounding box center [1119, 43] width 30 height 30
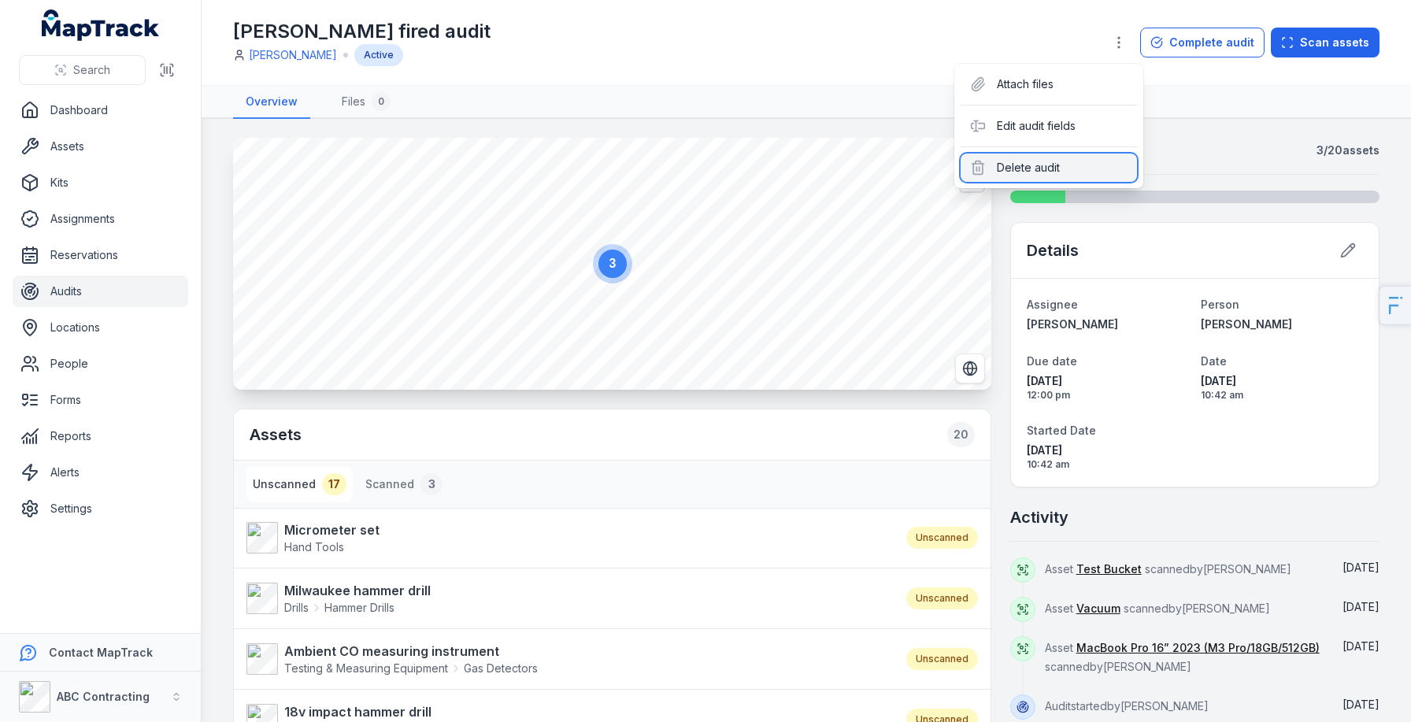
click at [1061, 175] on div "Delete audit" at bounding box center [1048, 167] width 176 height 28
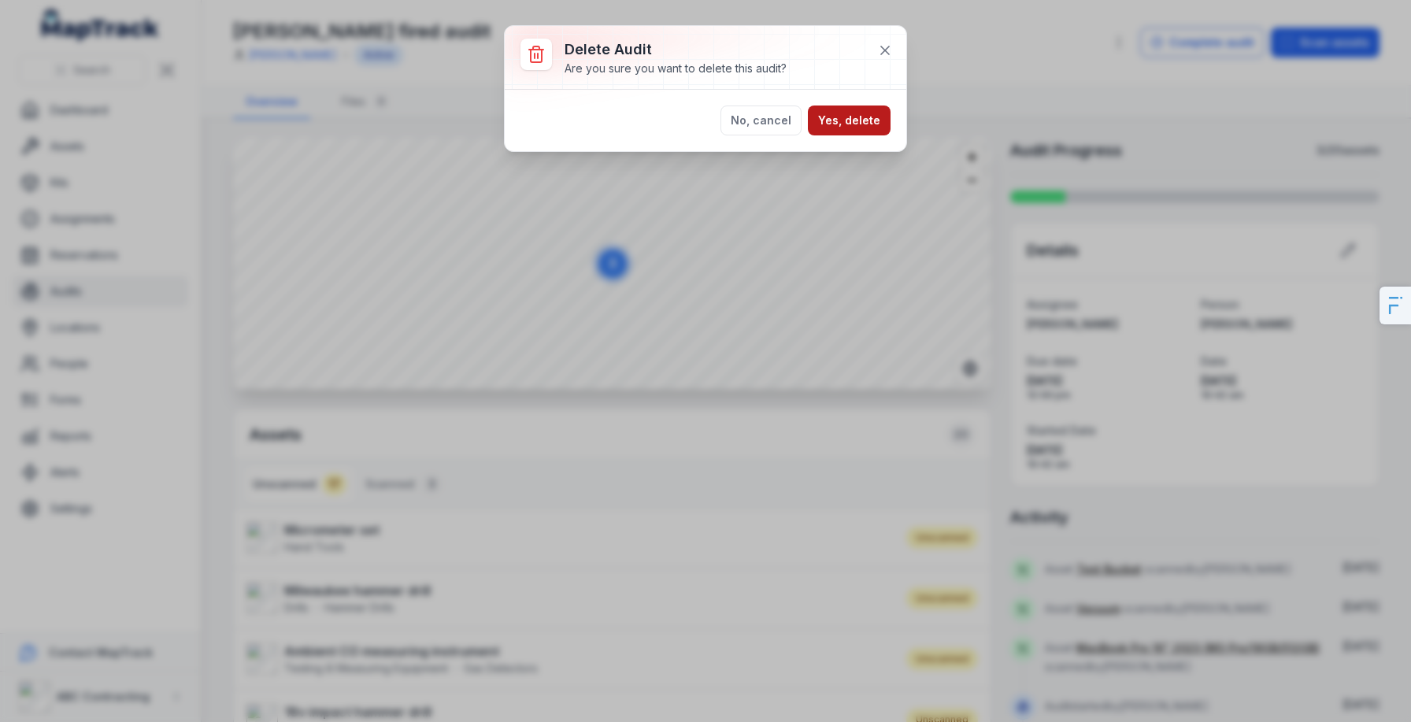
click at [855, 120] on button "Yes, delete" at bounding box center [849, 120] width 83 height 30
